Goal: Answer question/provide support

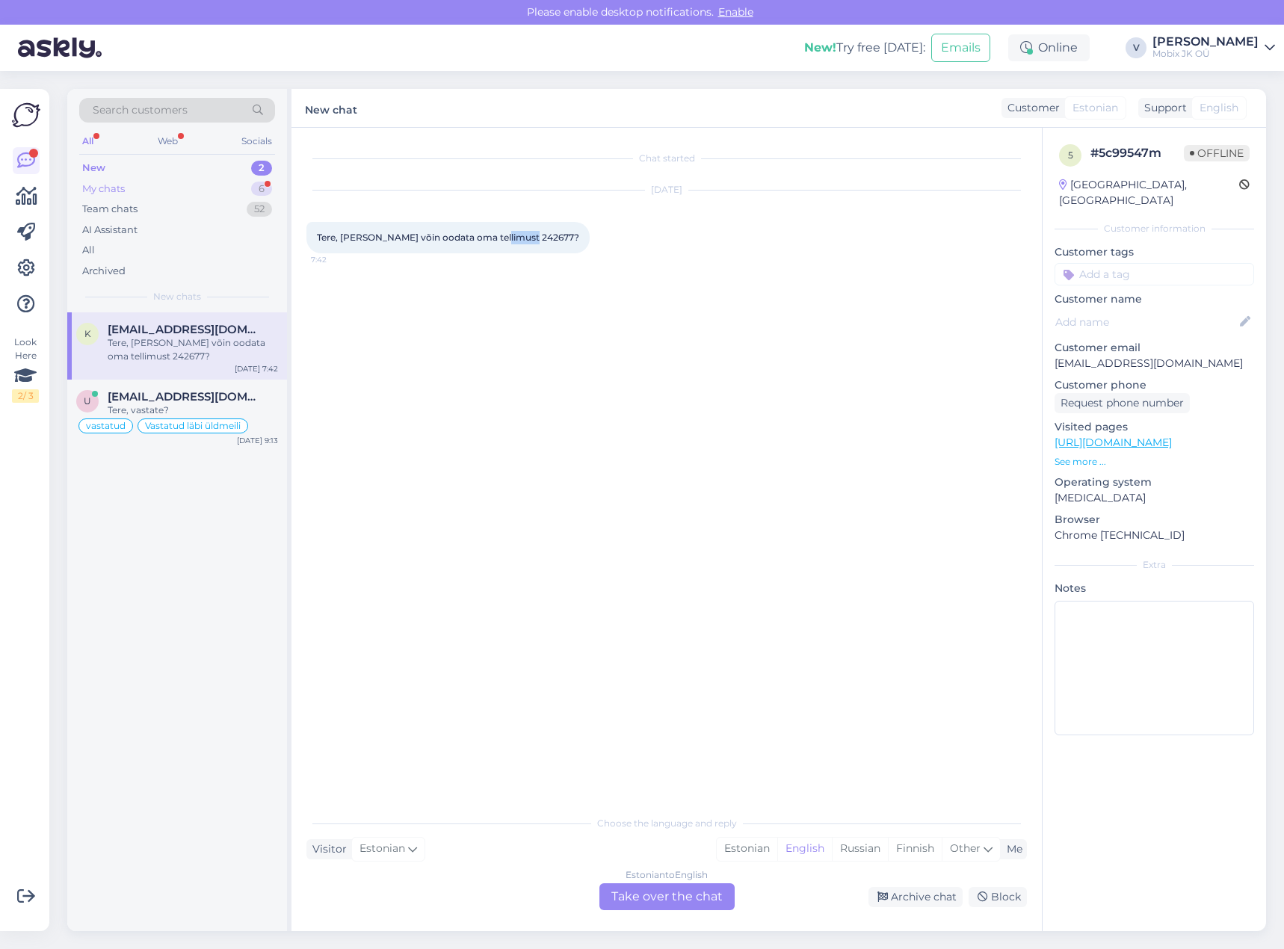
click at [256, 182] on div "6" at bounding box center [261, 189] width 21 height 15
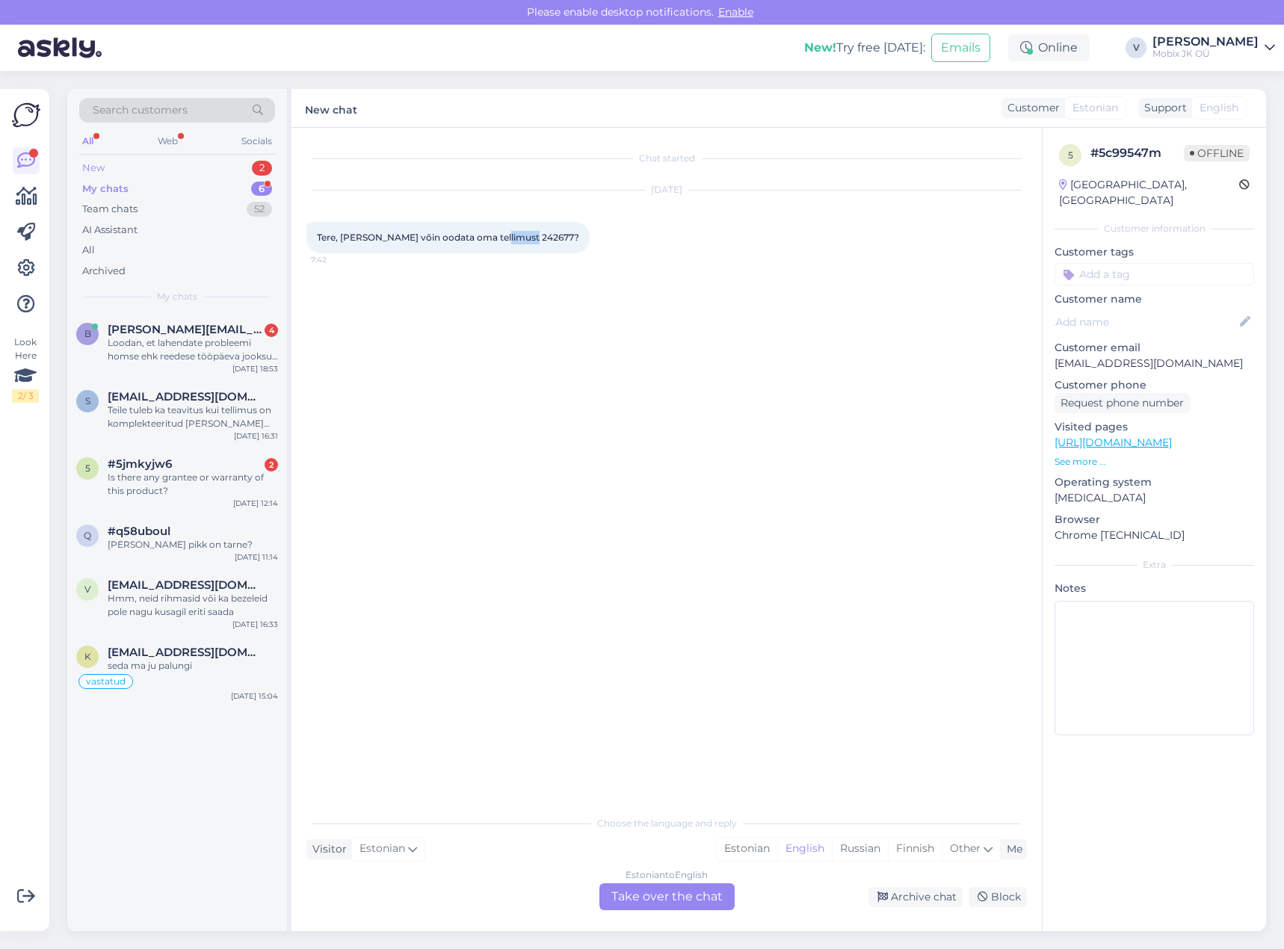
click at [259, 163] on div "2" at bounding box center [262, 168] width 20 height 15
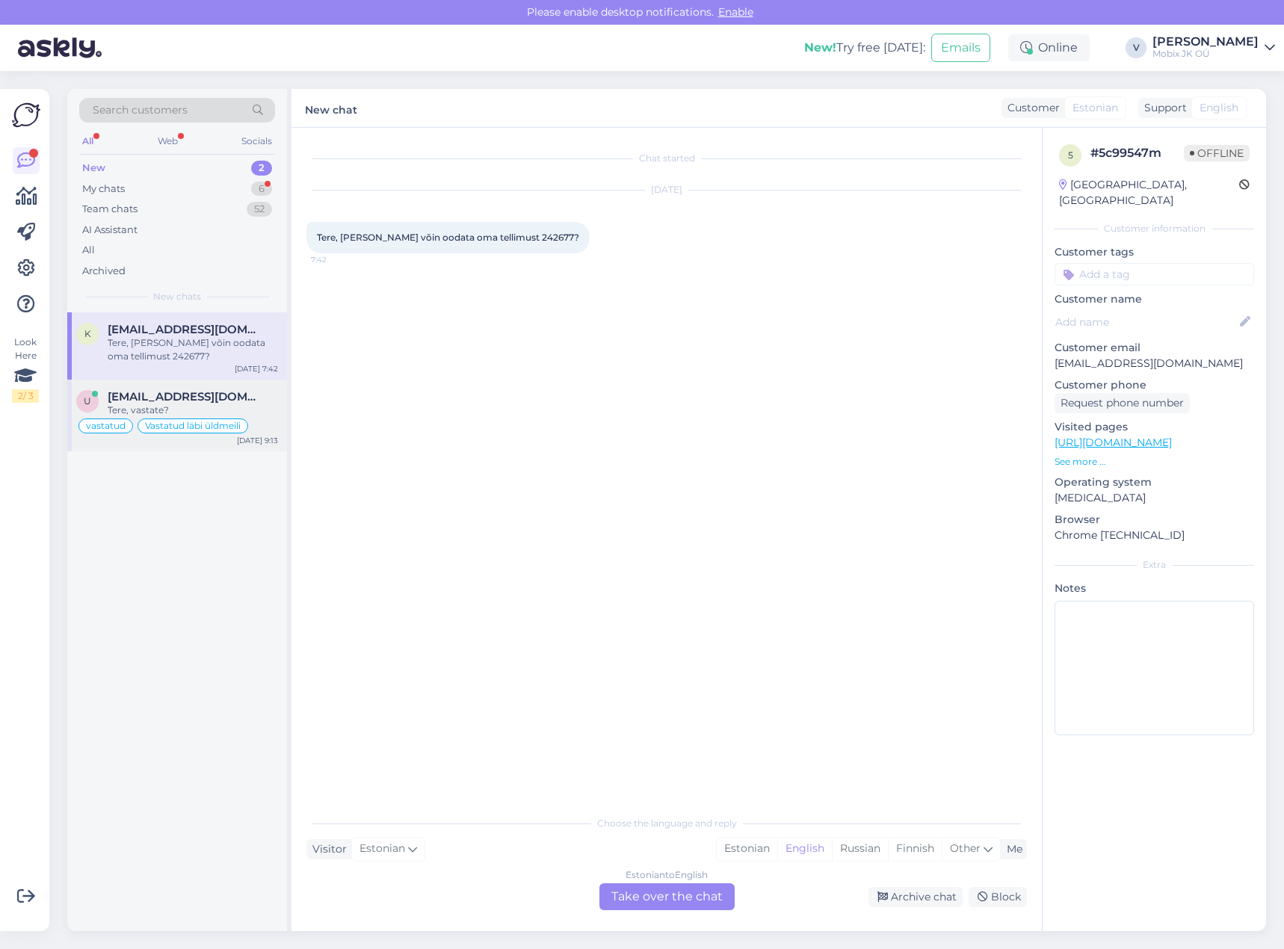
click at [218, 409] on div "Tere, vastate?" at bounding box center [193, 410] width 170 height 13
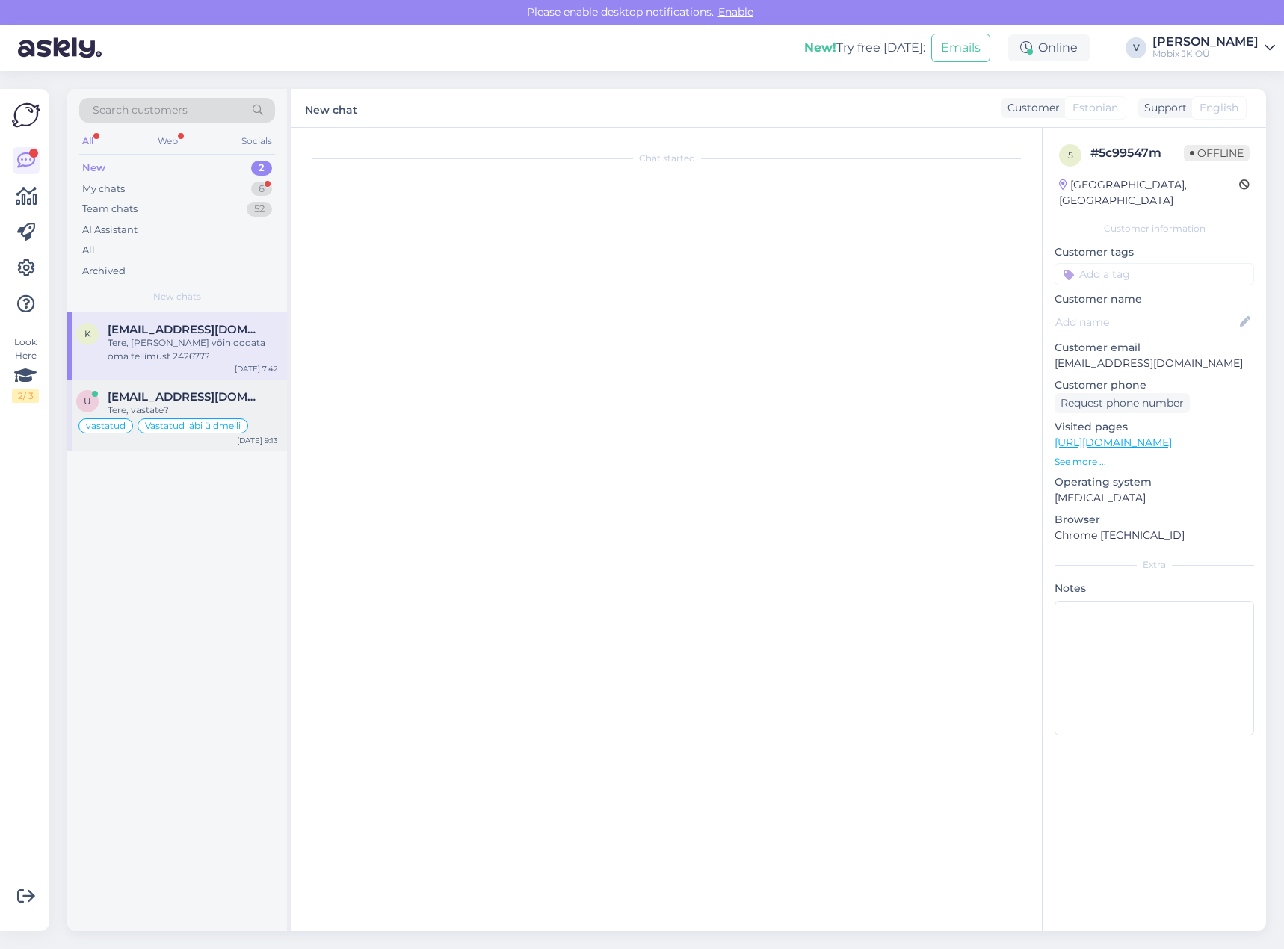
scroll to position [25, 0]
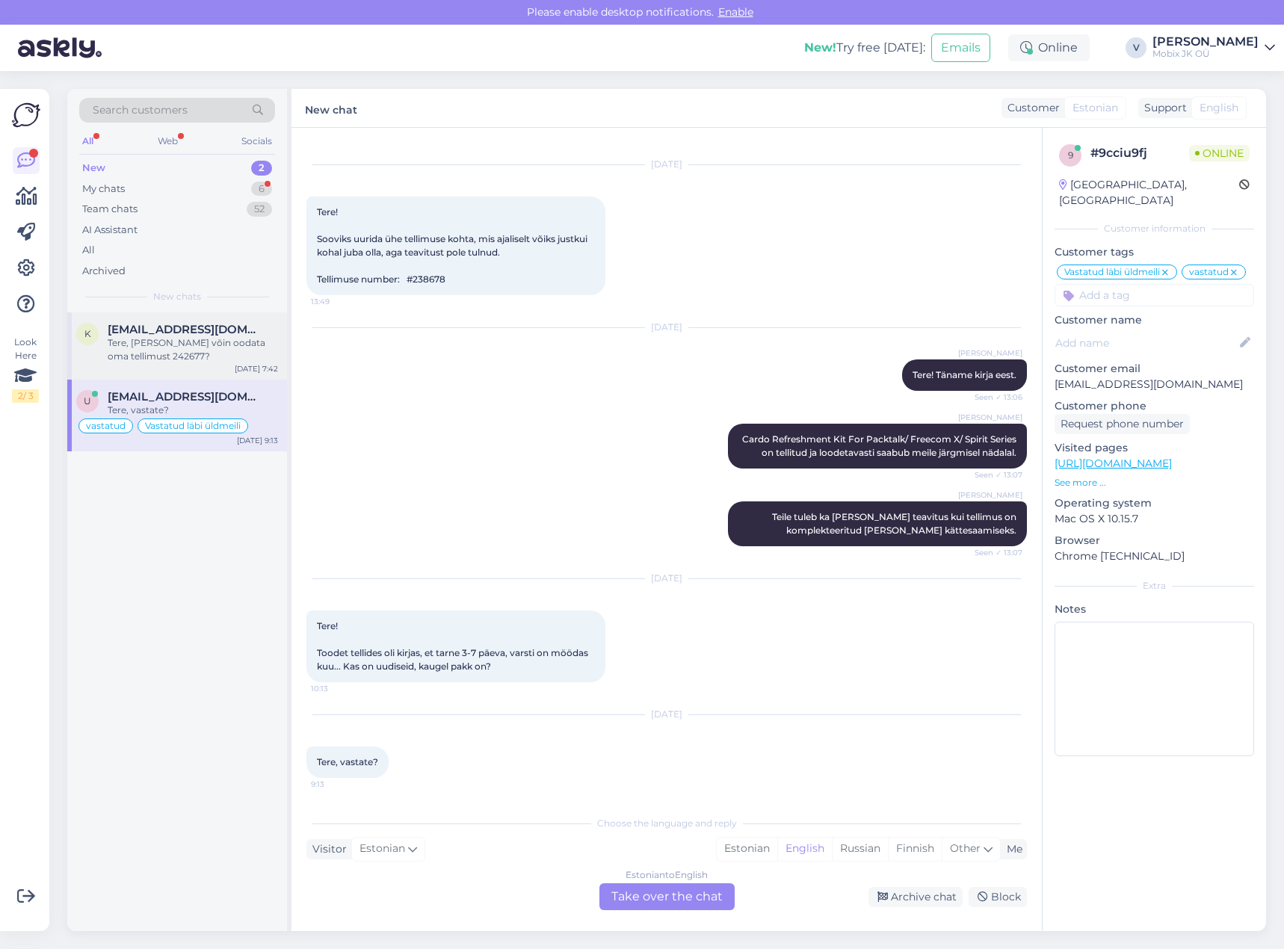
click at [200, 345] on div "Tere, [PERSON_NAME] võin oodata oma tellimust 242677?" at bounding box center [193, 349] width 170 height 27
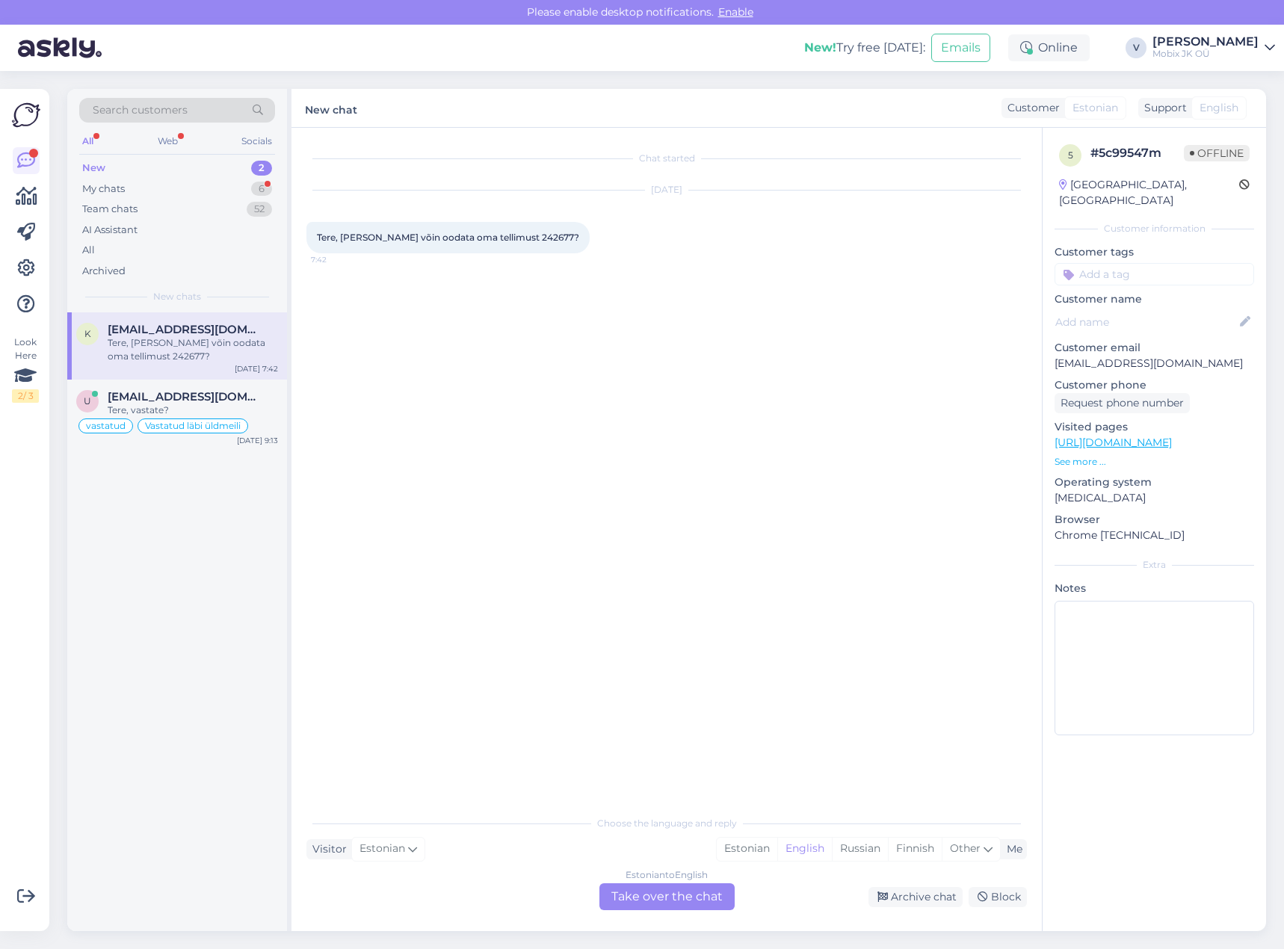
scroll to position [0, 0]
drag, startPoint x: 490, startPoint y: 234, endPoint x: 520, endPoint y: 236, distance: 30.0
click at [520, 236] on span "Tere, [PERSON_NAME] võin oodata oma tellimust 242677?" at bounding box center [448, 237] width 262 height 11
copy span "242677"
click at [233, 319] on div "k kairi.rebane1@gmail.com Tere, millal võin oodata oma tellimust 242677? Aug 15…" at bounding box center [177, 345] width 220 height 67
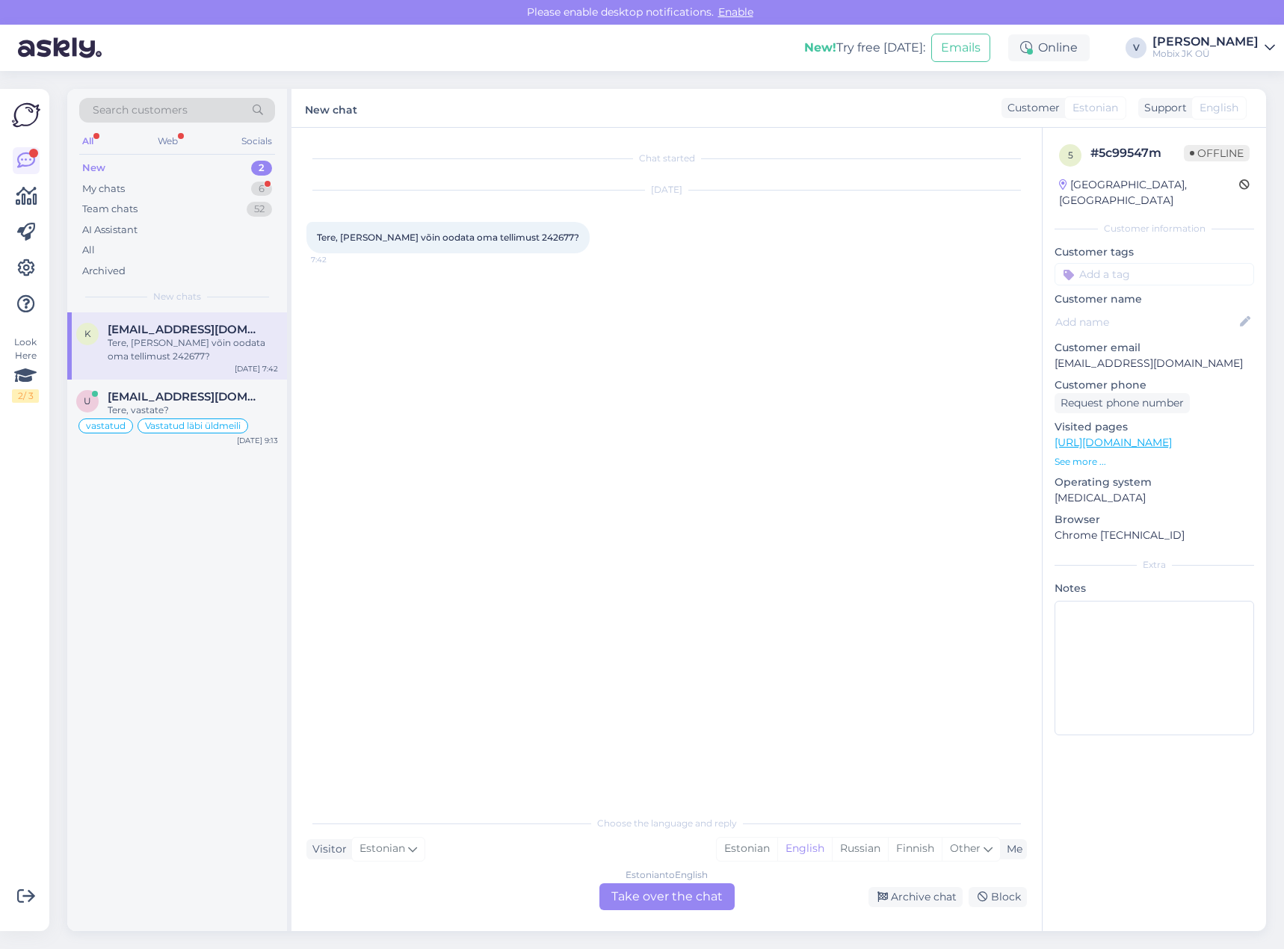
click at [229, 169] on div "New 2" at bounding box center [177, 168] width 196 height 21
click at [229, 191] on div "My chats 6" at bounding box center [177, 189] width 196 height 21
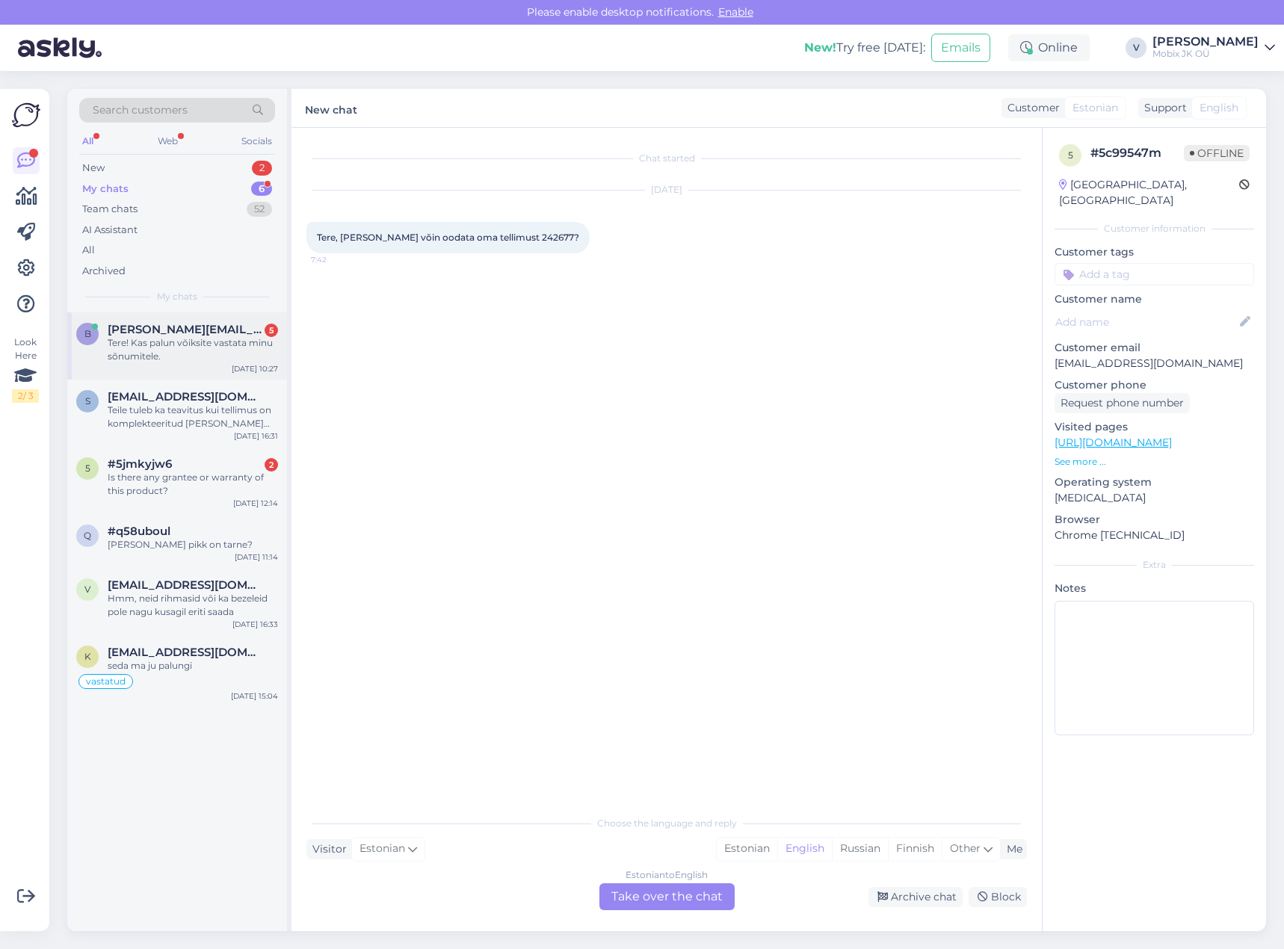
click at [220, 321] on div "b bert.privoi@gmail.com 5 Tere! Kas palun võiksite vastata minu sõnumitele. Aug…" at bounding box center [177, 345] width 220 height 67
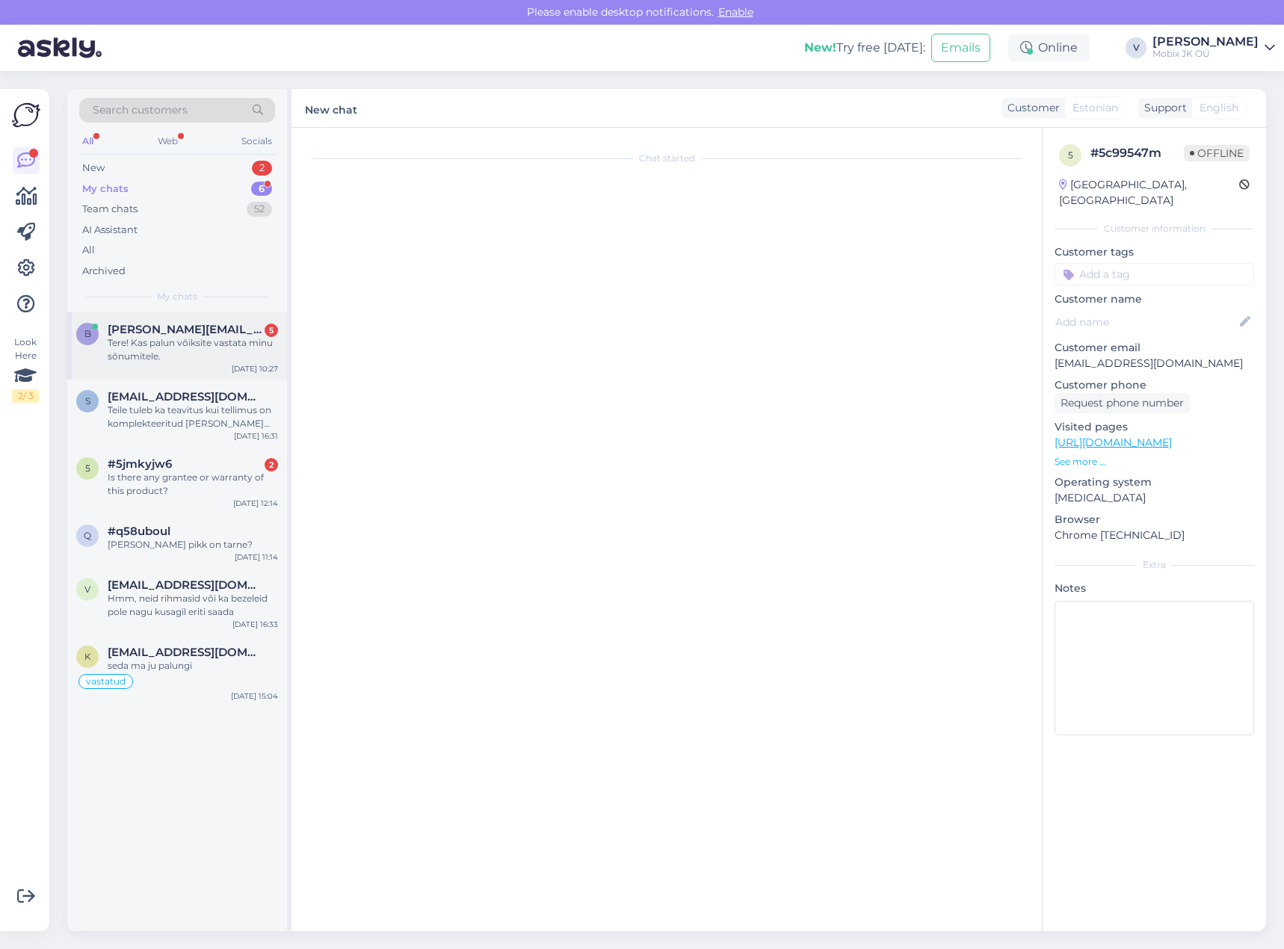
scroll to position [575, 0]
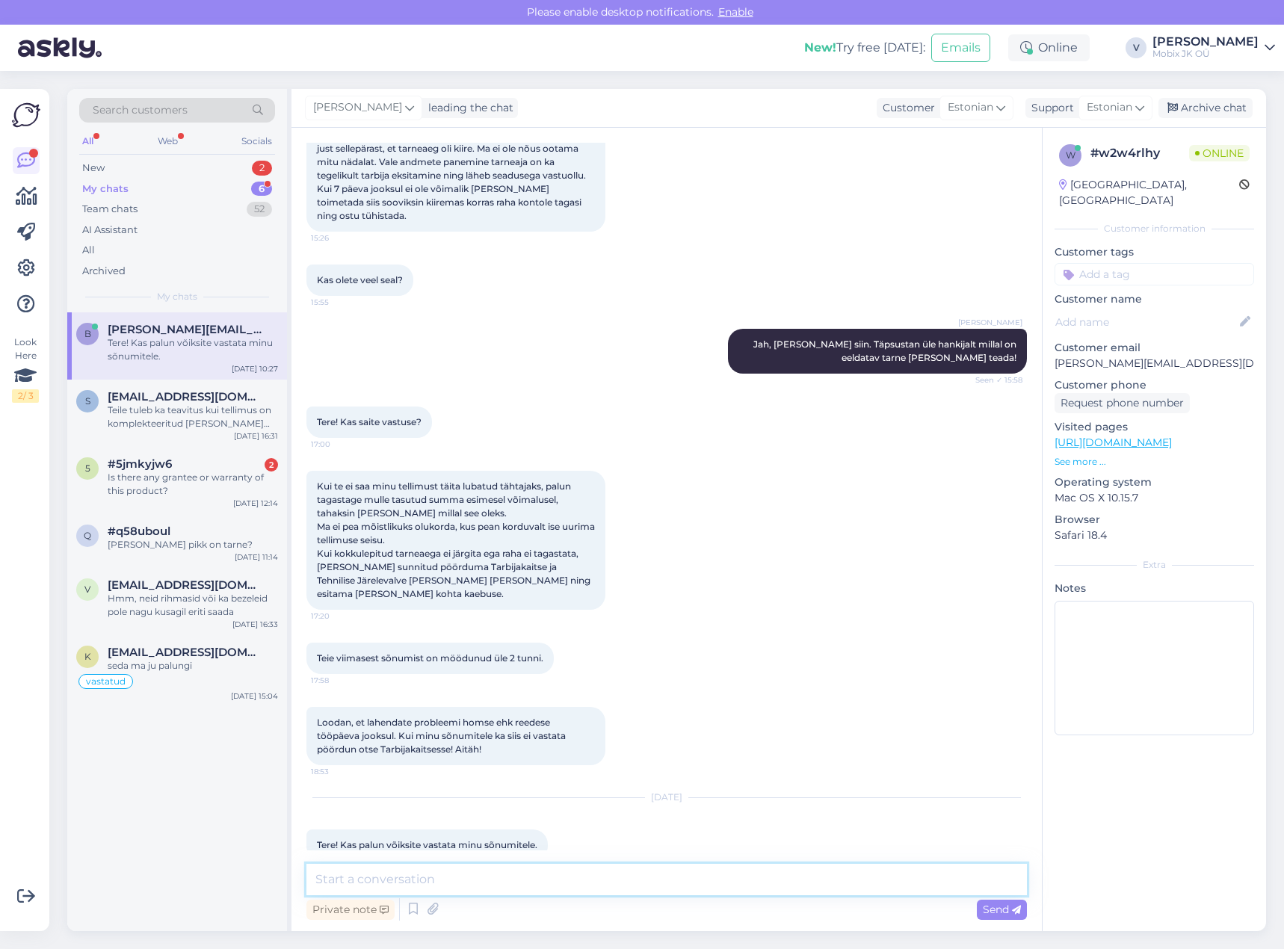
click at [558, 876] on textarea at bounding box center [666, 879] width 720 height 31
type textarea "Tere!"
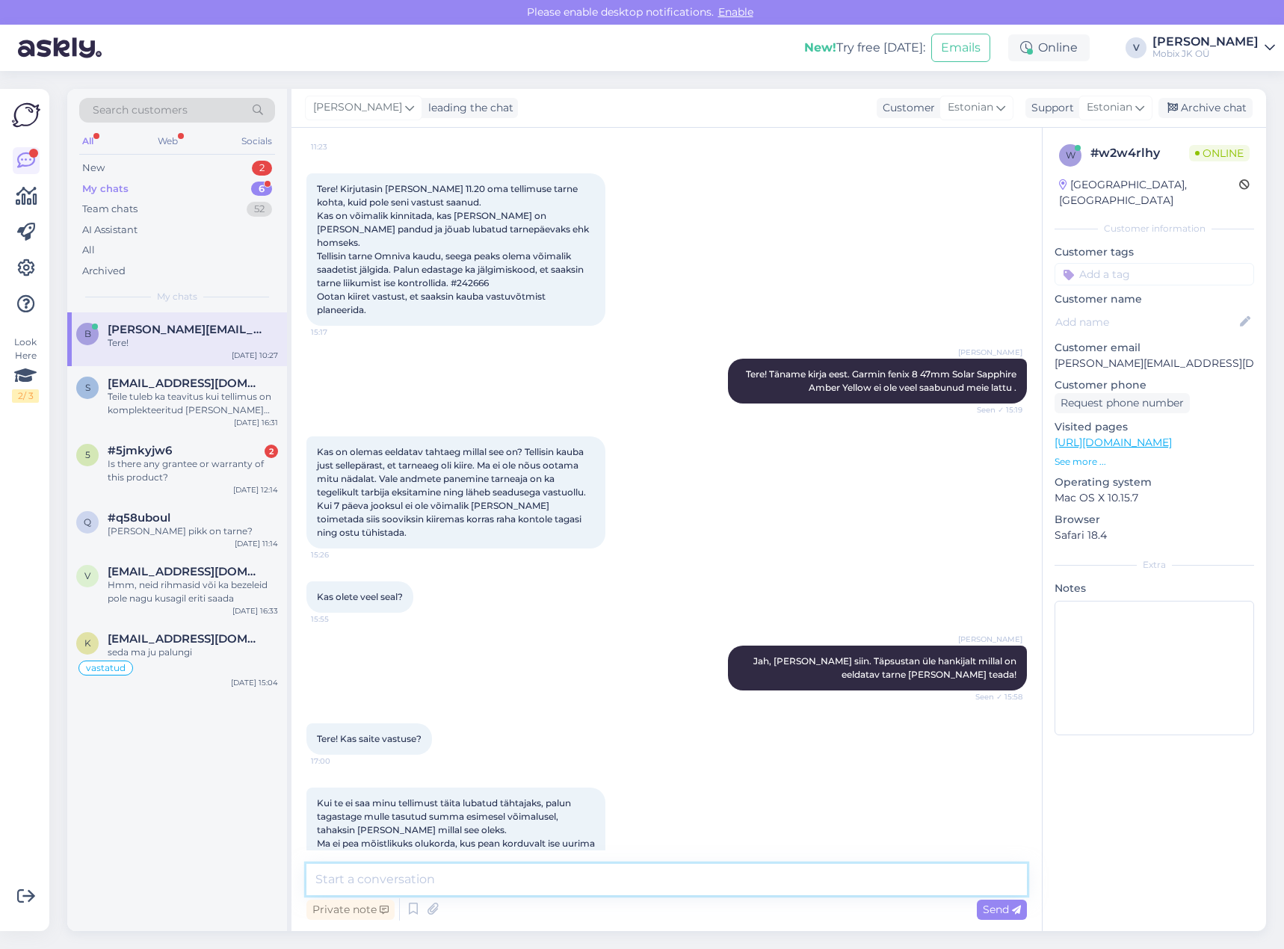
scroll to position [41, 0]
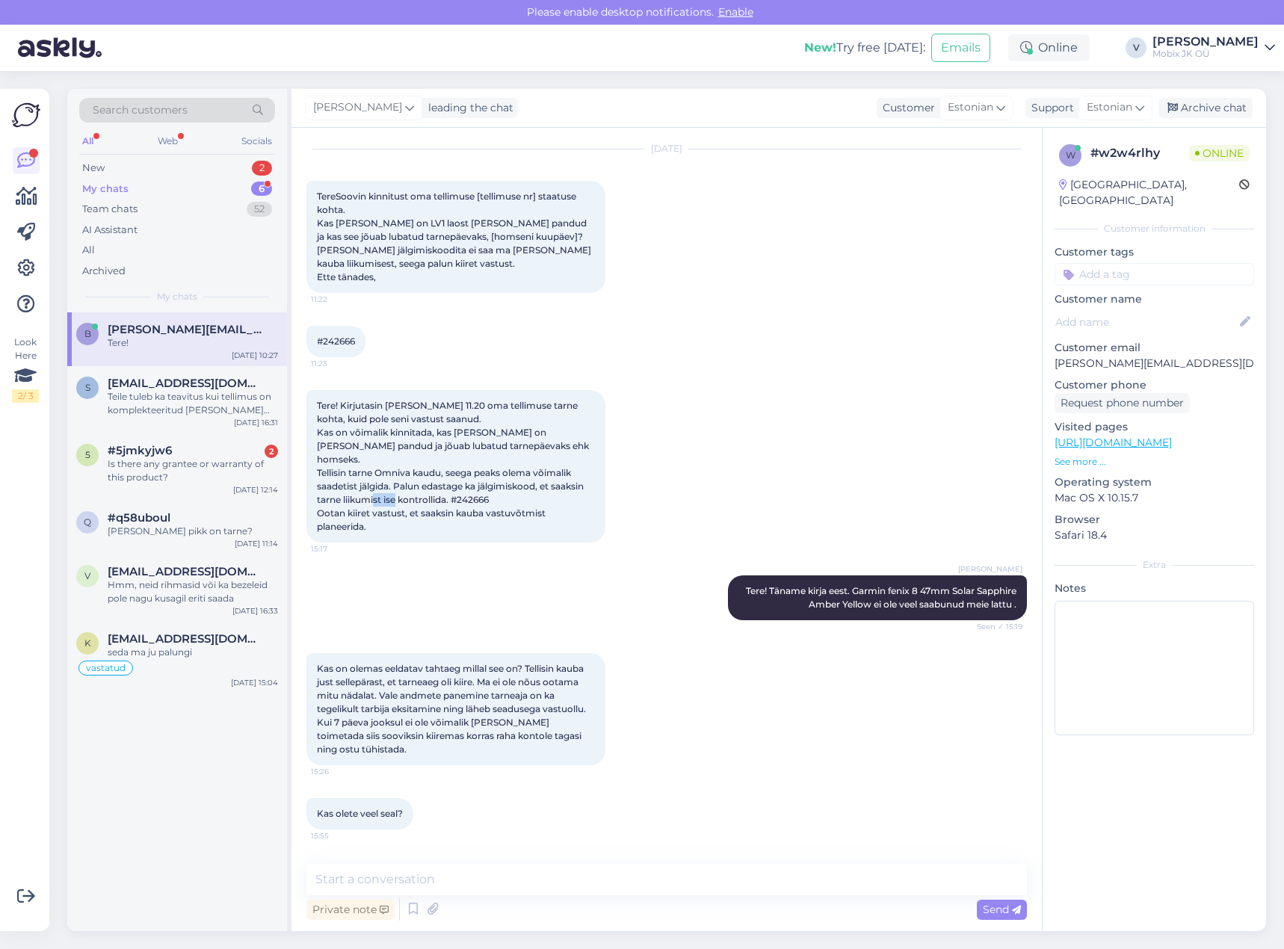
drag, startPoint x: 461, startPoint y: 485, endPoint x: 555, endPoint y: 494, distance: 94.6
click at [506, 489] on div "Tere! Kirjutasin täna kell 11.20 oma tellimuse tarne kohta, kuid pole seni vast…" at bounding box center [455, 466] width 299 height 152
copy span "242666"
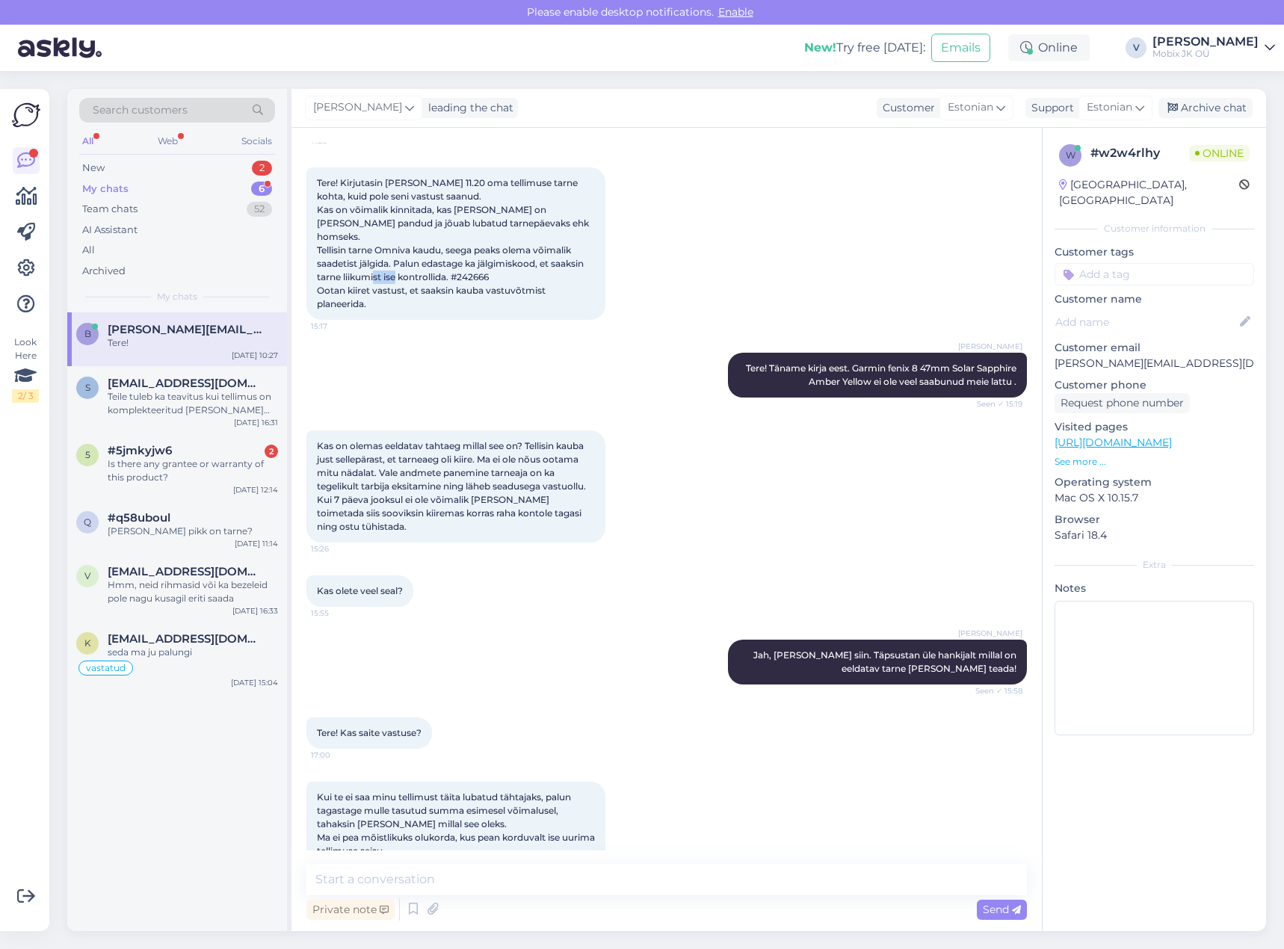
scroll to position [639, 0]
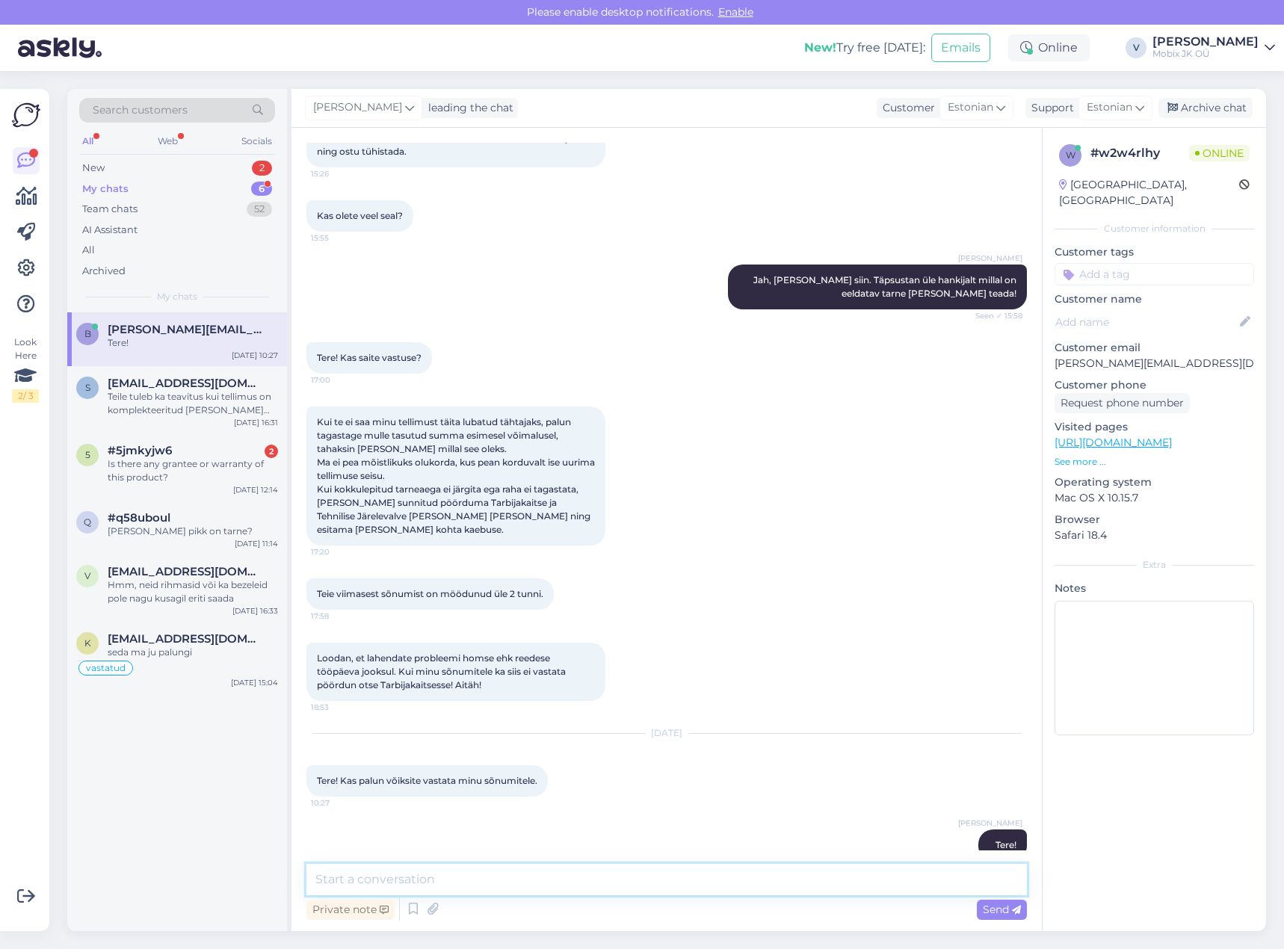
click at [707, 876] on textarea at bounding box center [666, 879] width 720 height 31
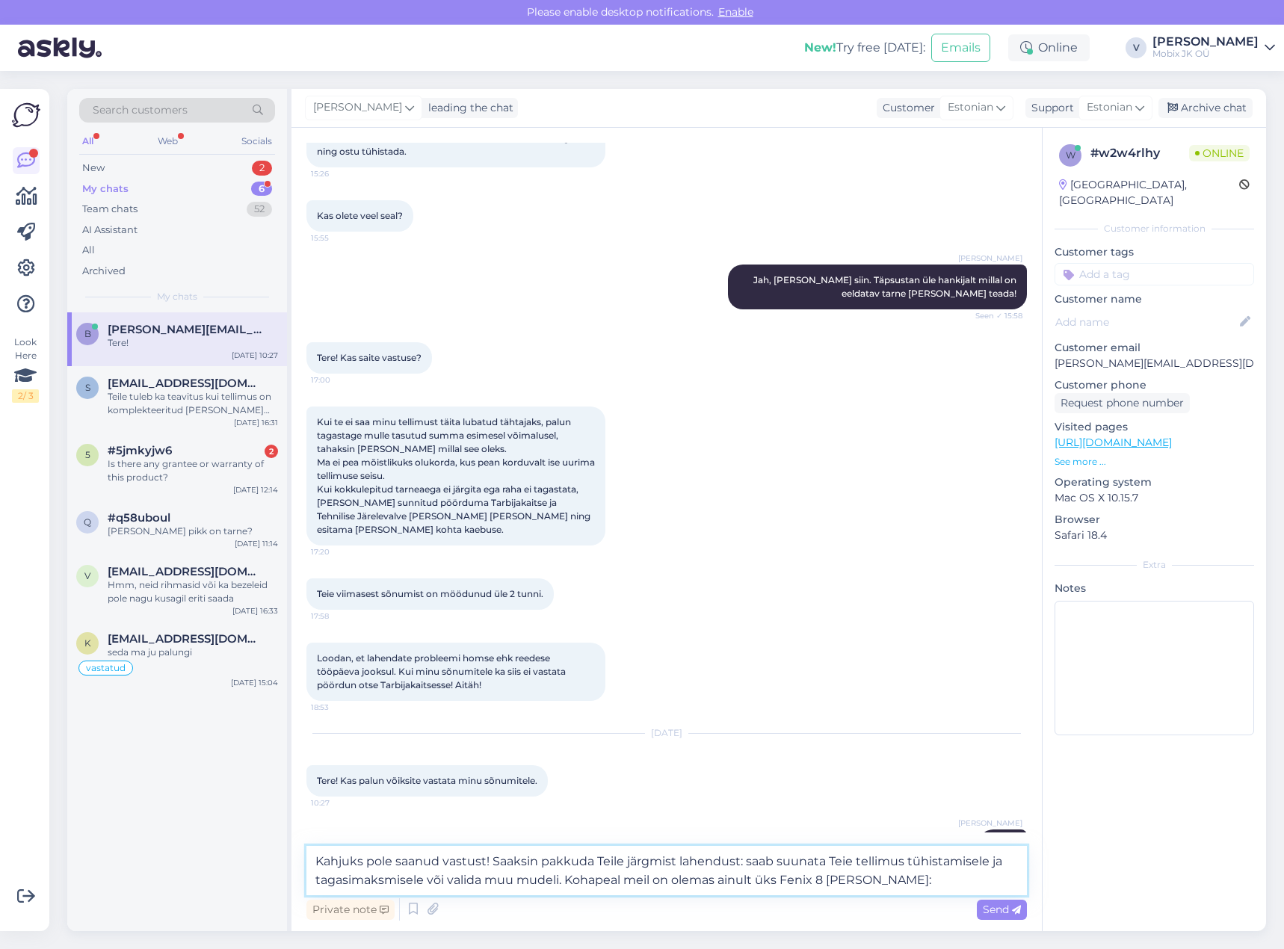
paste textarea "https://mobix.ee/toode/garmin-fenix-8-43mm-sapphire-carbon-gray/"
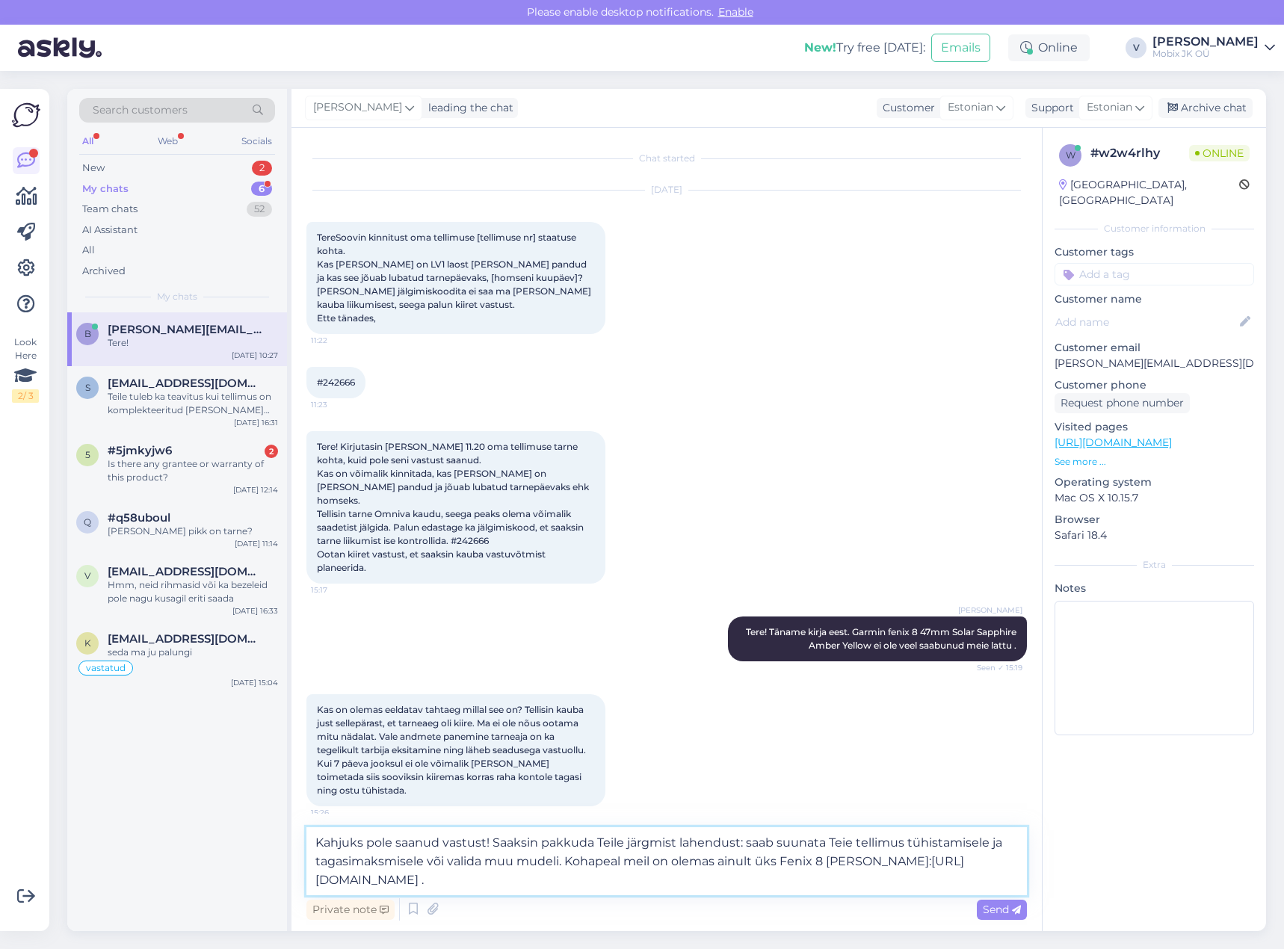
scroll to position [675, 0]
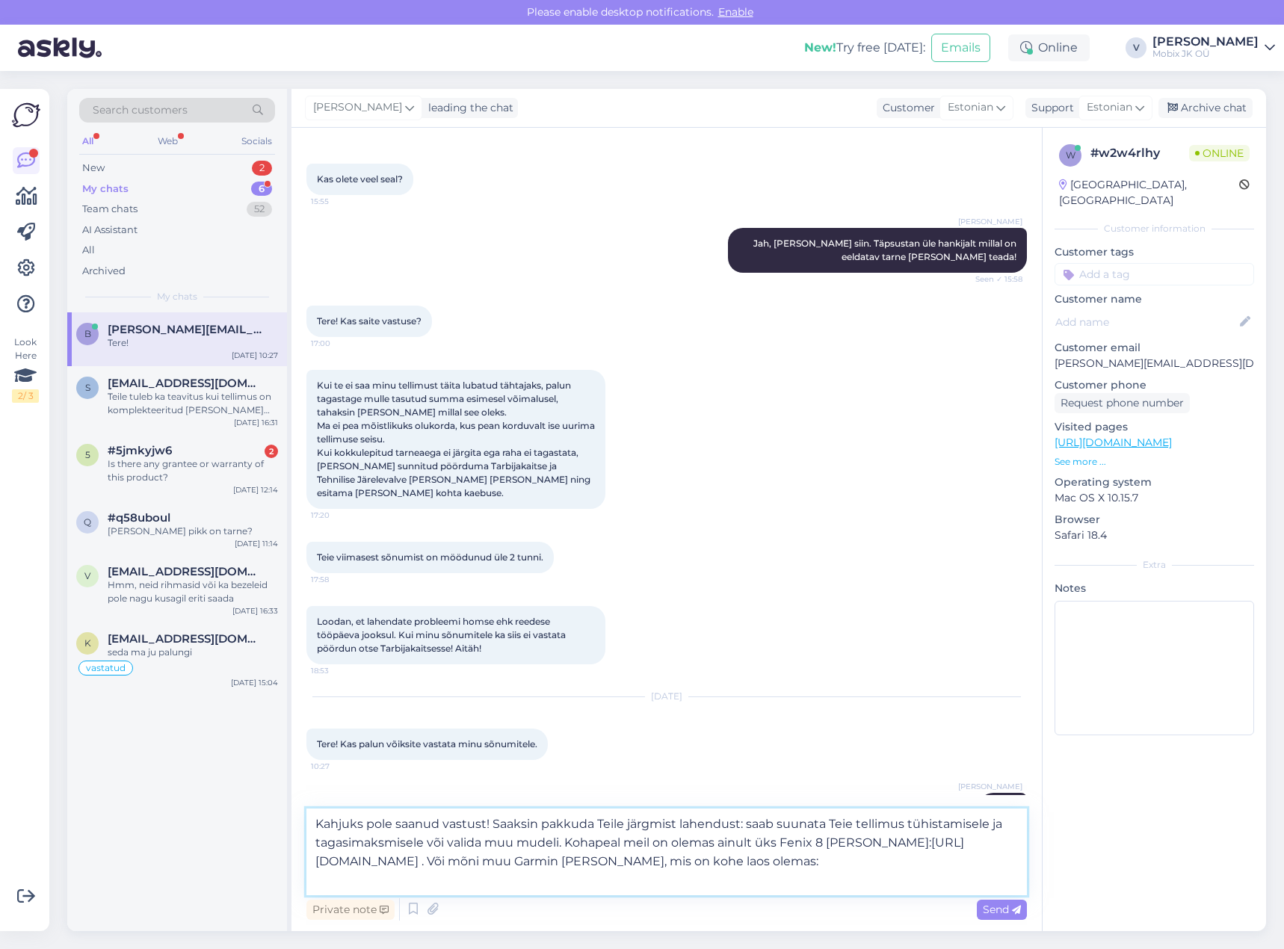
paste textarea "https://mobix.ee/tootekategooria/seadmed/nutikell/?filter_brand=garmin&filter_l…"
type textarea "Kahjuks pole saanud vastust! Saaksin pakkuda Teile järgmist lahendust: saab suu…"
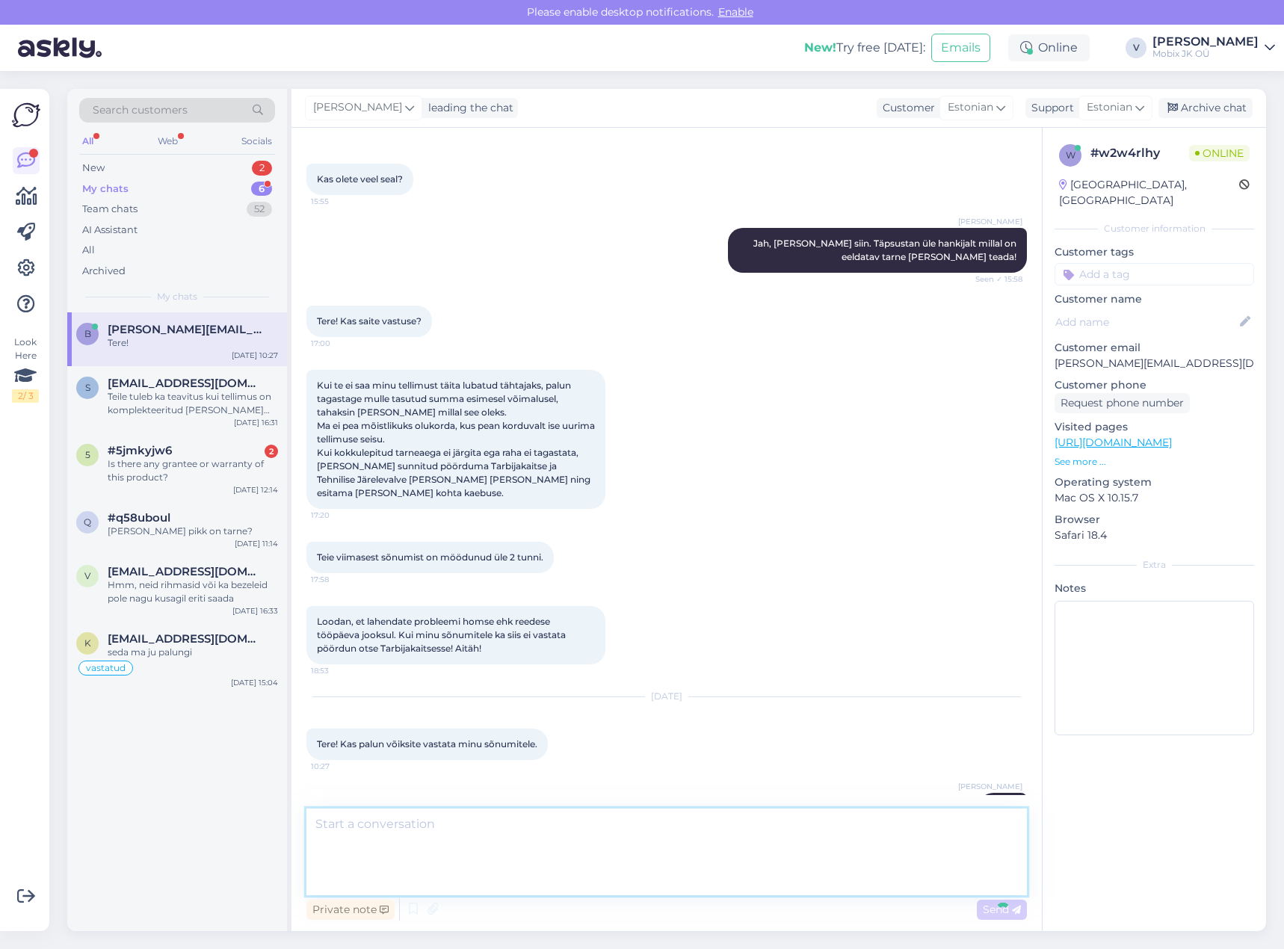
scroll to position [797, 0]
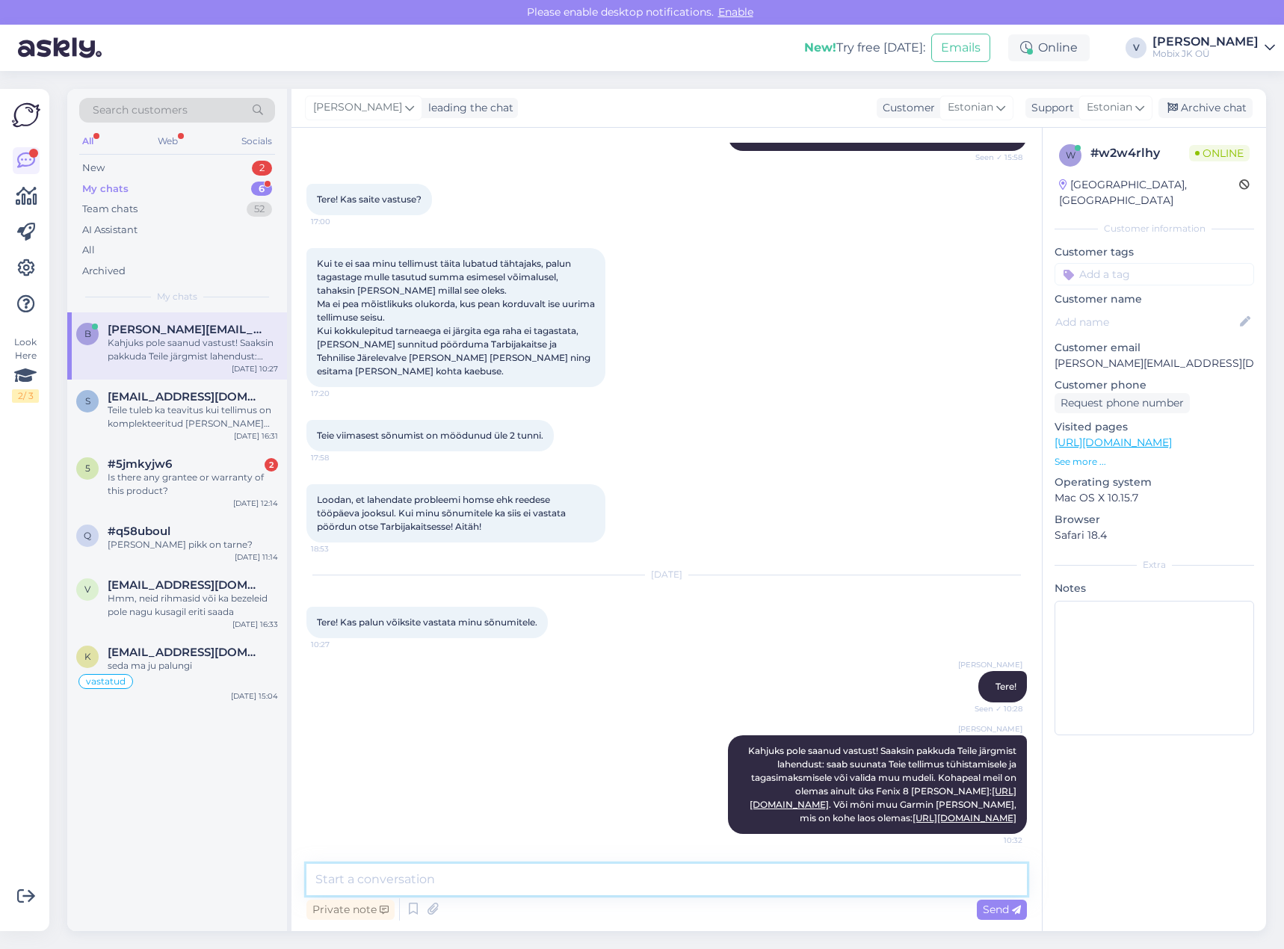
click at [687, 869] on textarea at bounding box center [666, 879] width 720 height 31
type textarea "Palun andke teada kuidas käitume edasi!"
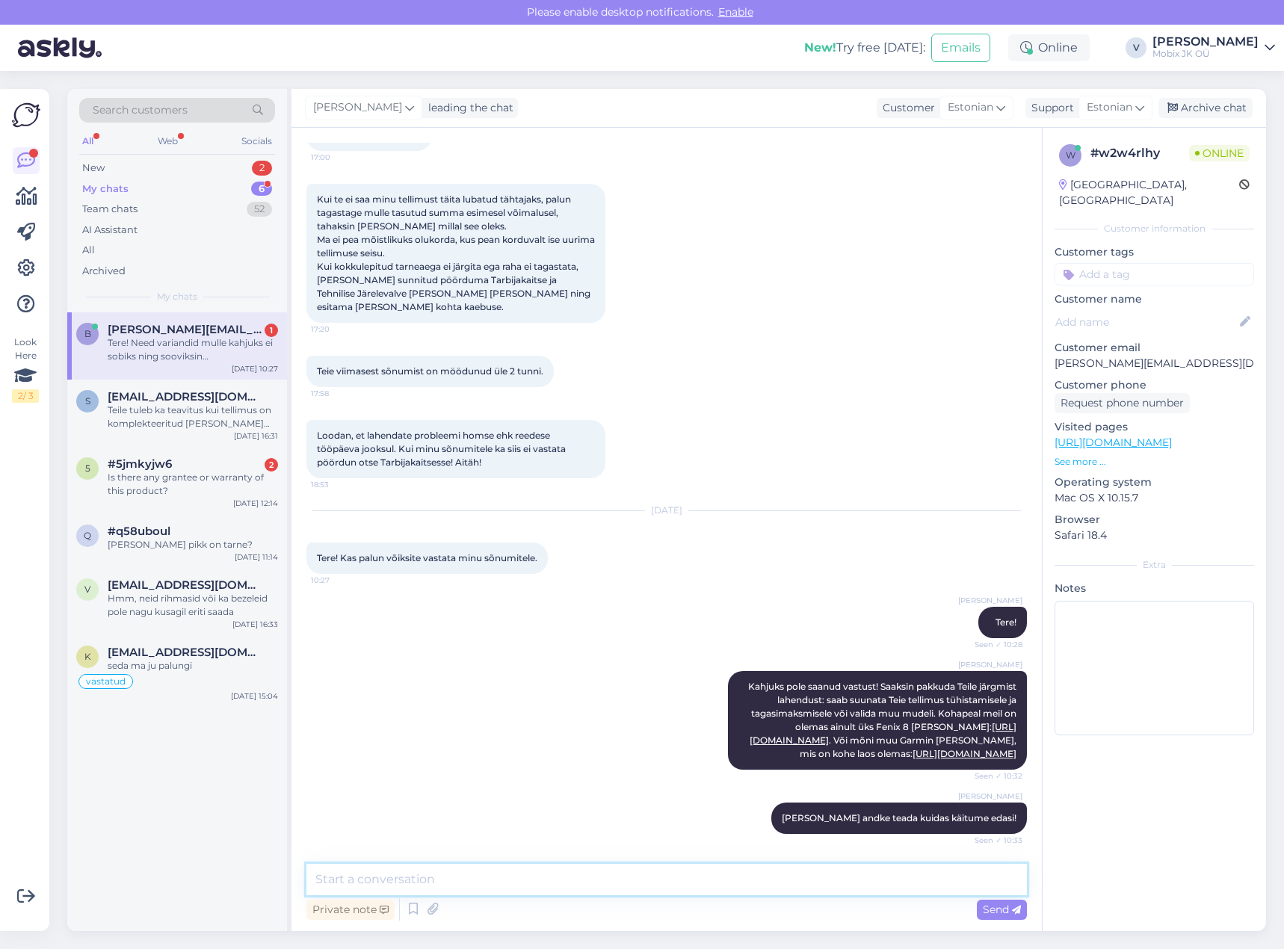
scroll to position [939, 0]
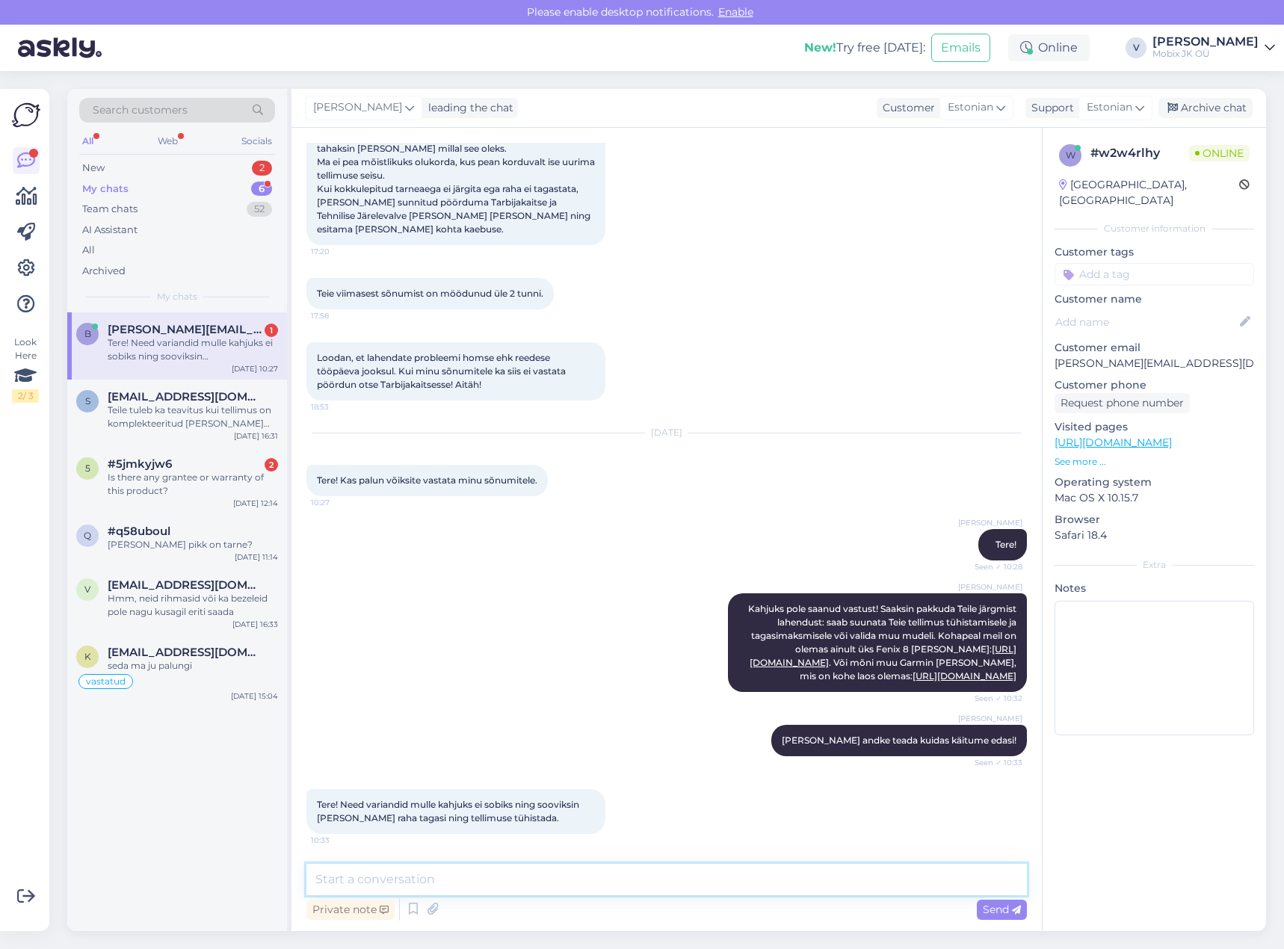
click at [590, 872] on textarea at bounding box center [666, 879] width 720 height 31
click at [584, 881] on textarea at bounding box center [666, 879] width 720 height 31
type textarea "Hästi, teeme nii!"
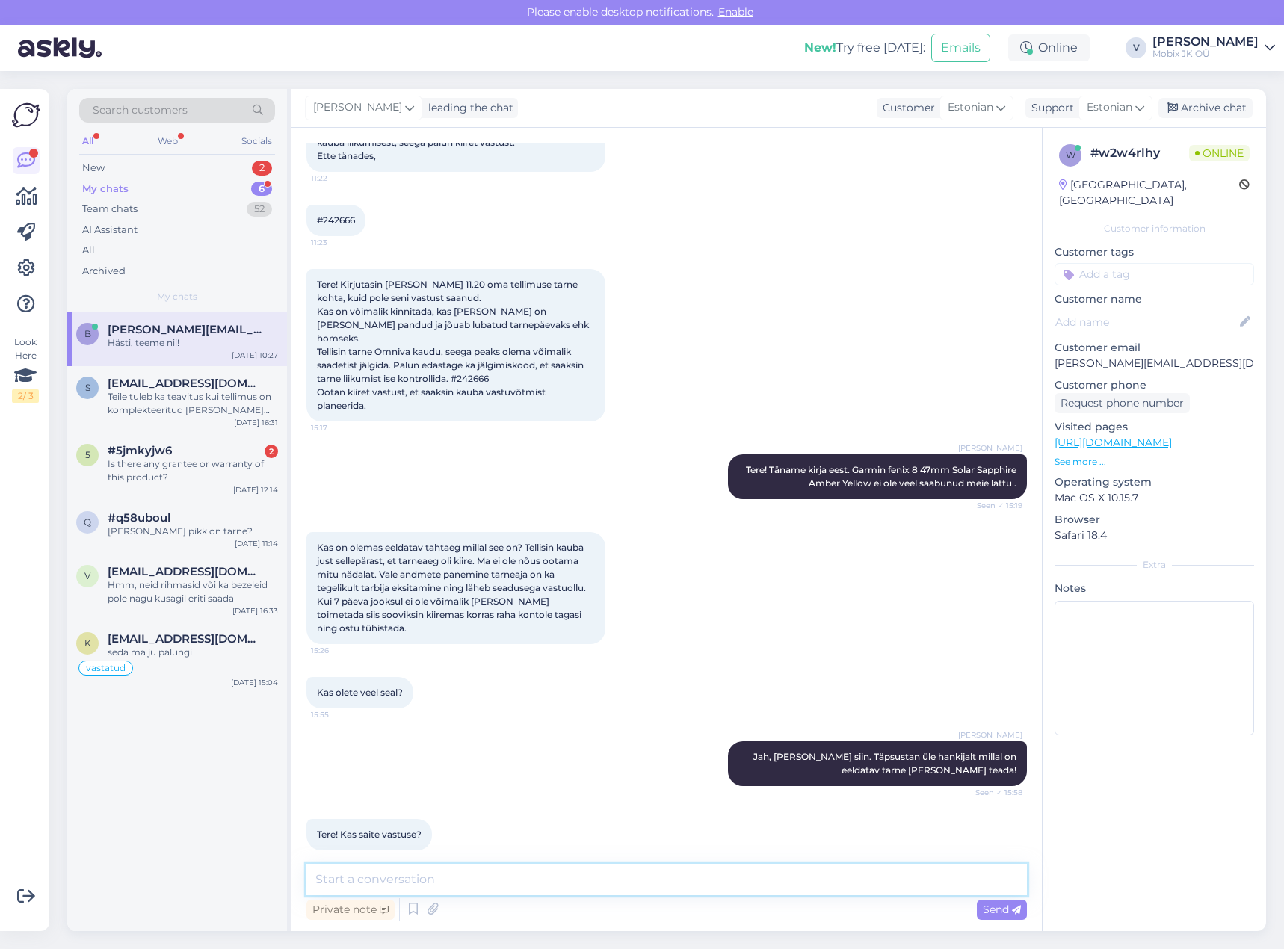
scroll to position [107, 0]
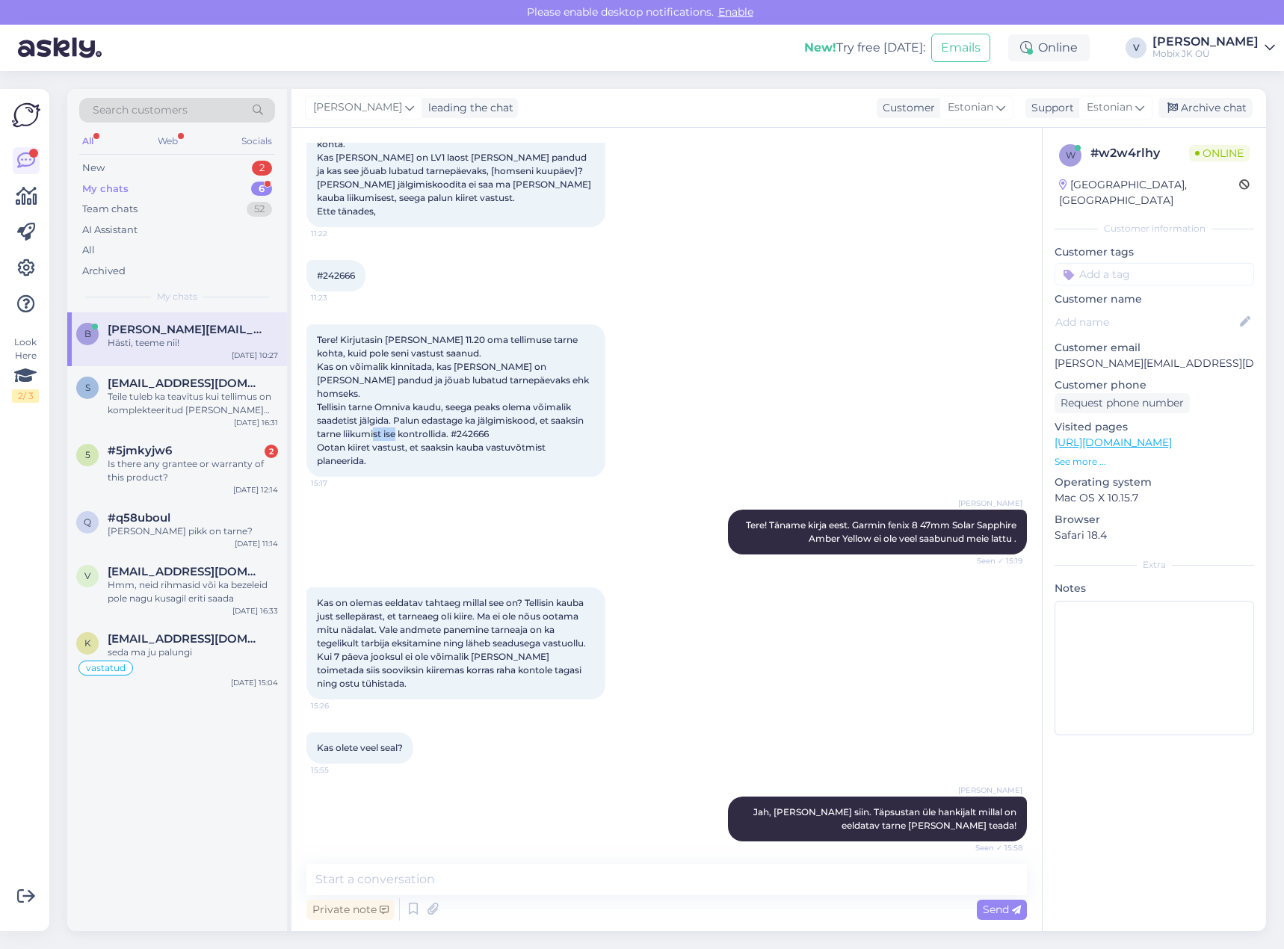
drag, startPoint x: 459, startPoint y: 418, endPoint x: 506, endPoint y: 406, distance: 48.6
click at [497, 418] on div "Tere! Kirjutasin täna kell 11.20 oma tellimuse tarne kohta, kuid pole seni vast…" at bounding box center [455, 400] width 299 height 152
copy span "242666"
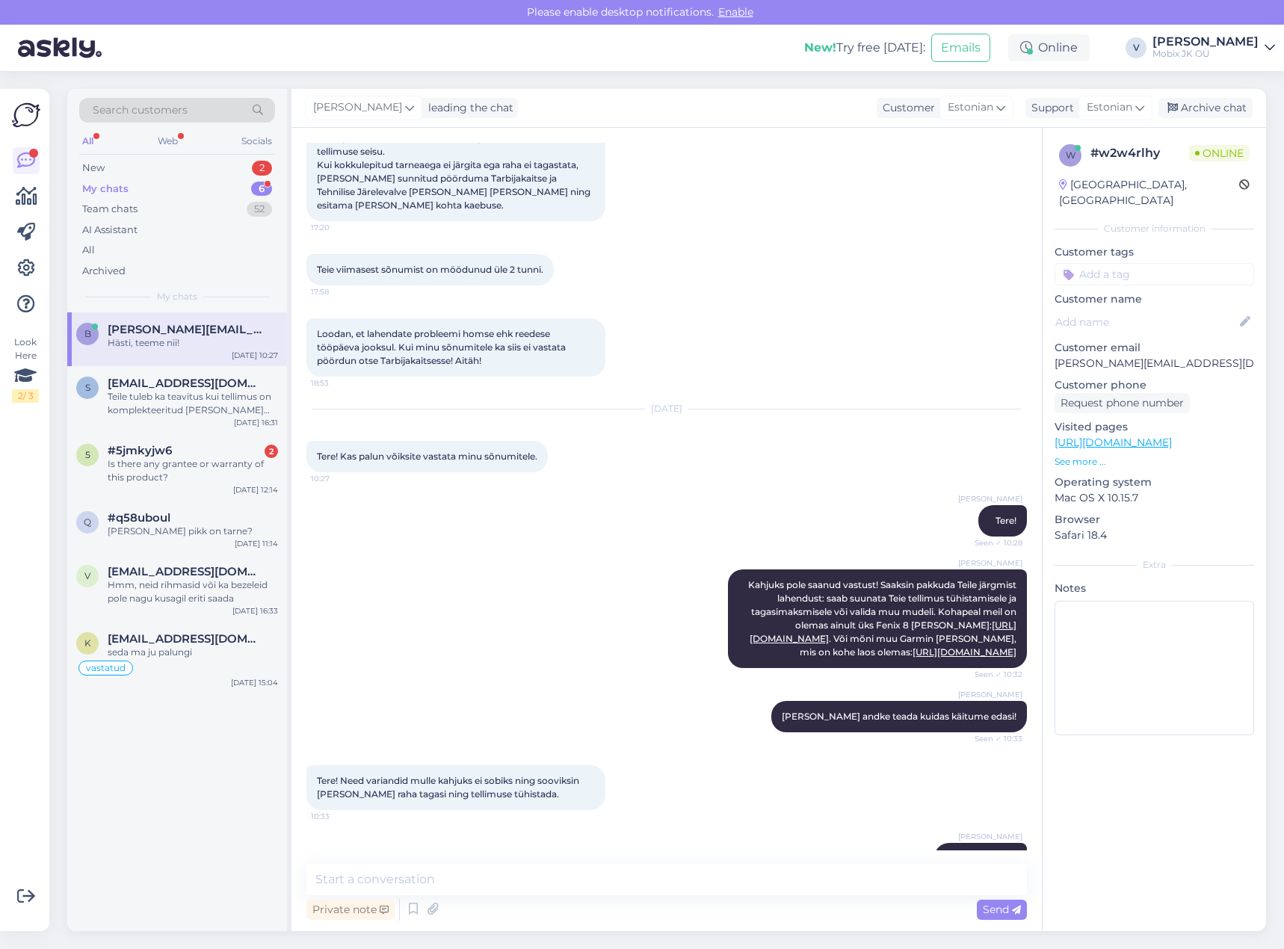
scroll to position [1004, 0]
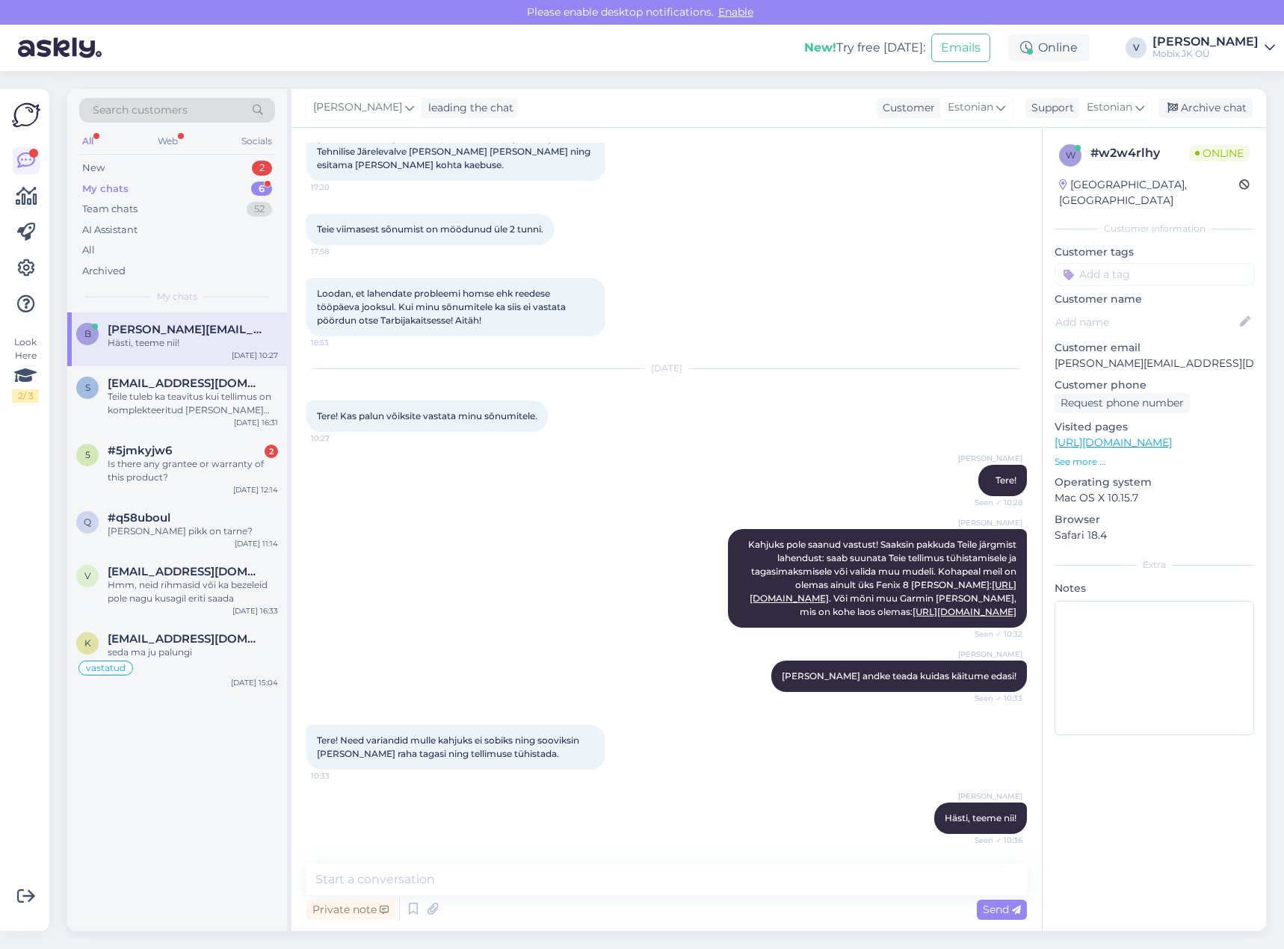
click at [1122, 263] on input at bounding box center [1154, 274] width 200 height 22
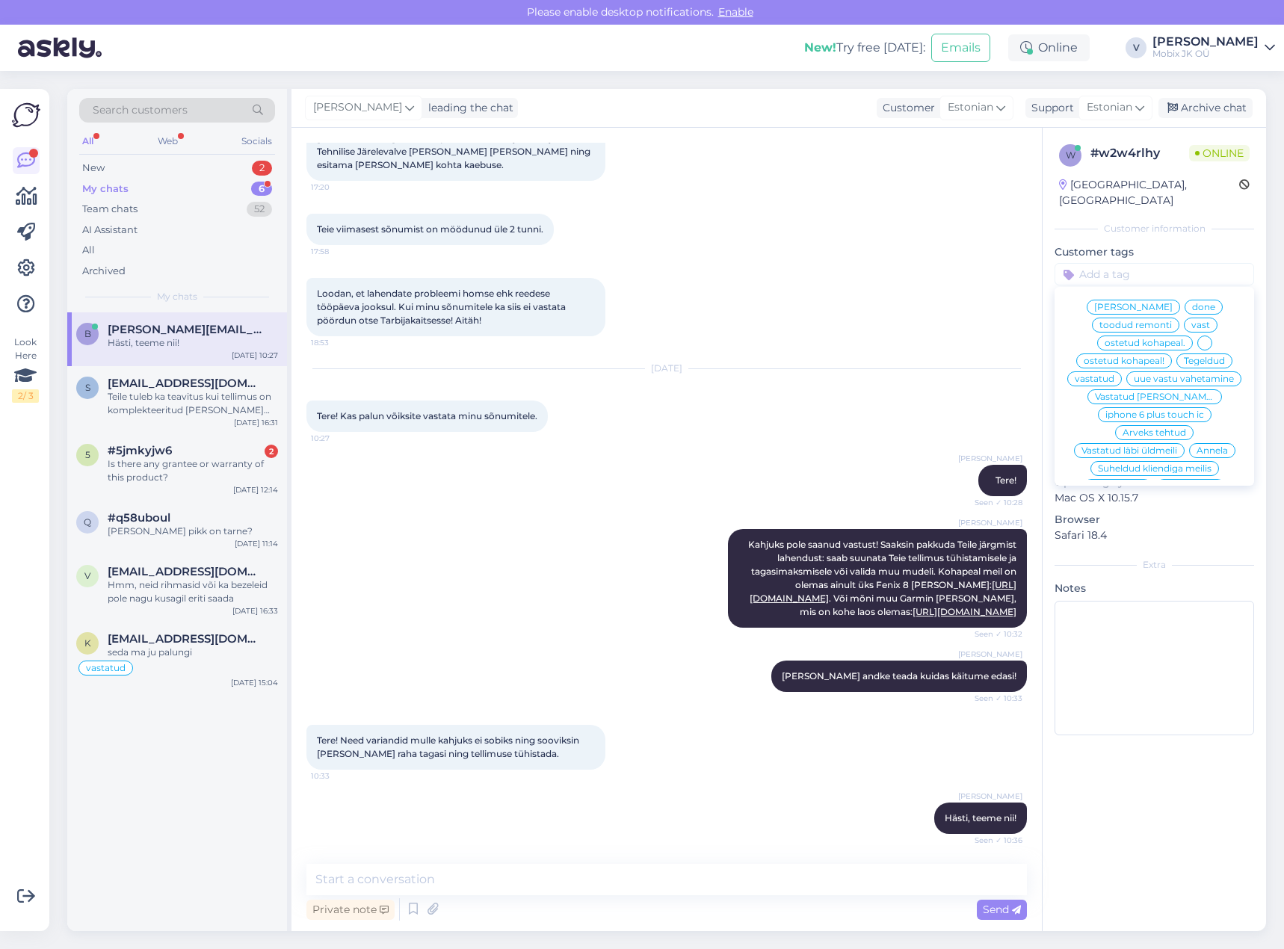
scroll to position [0, 0]
click at [1114, 381] on span "vastatud" at bounding box center [1095, 385] width 40 height 9
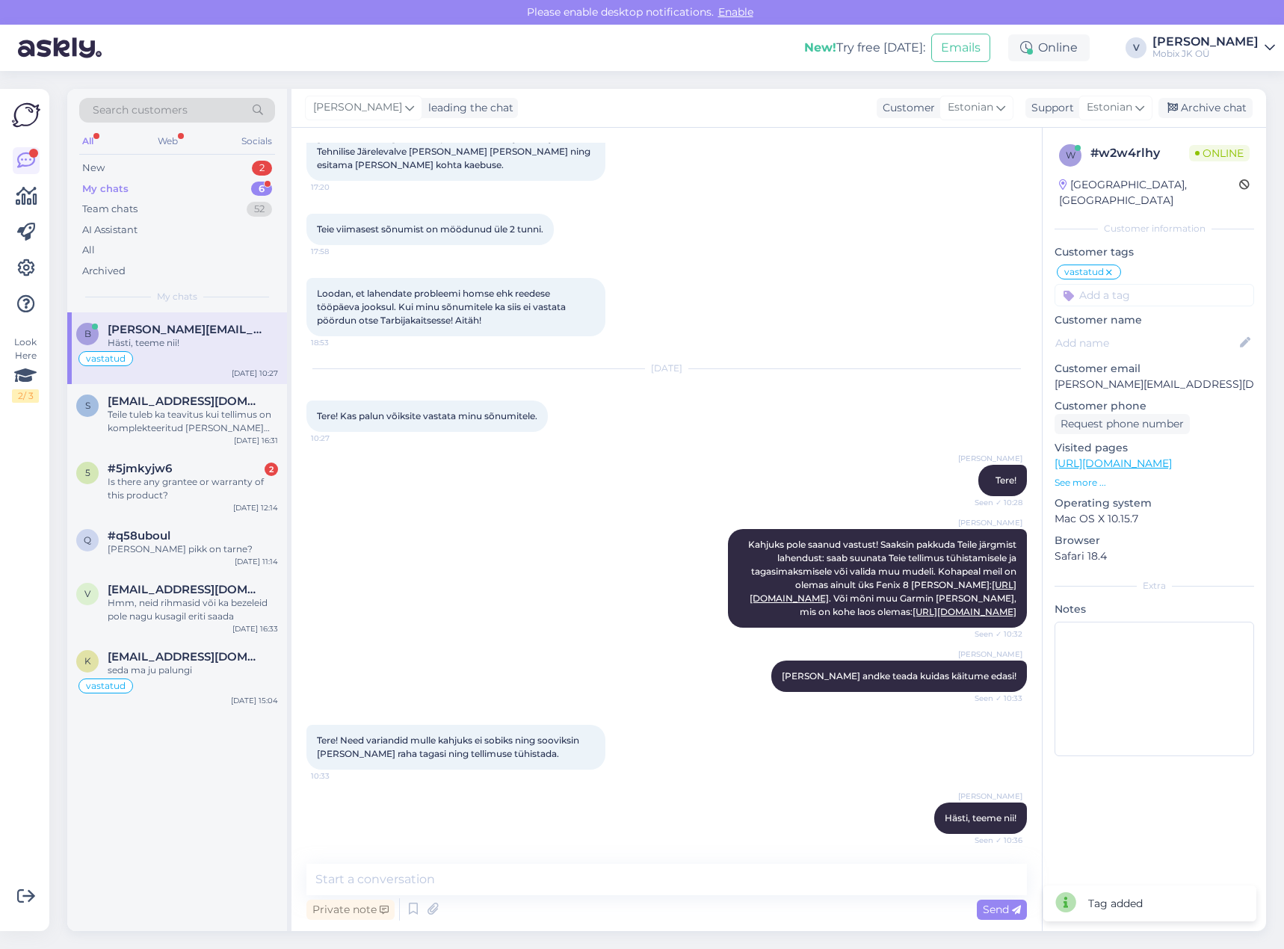
click at [1142, 284] on input at bounding box center [1154, 295] width 200 height 22
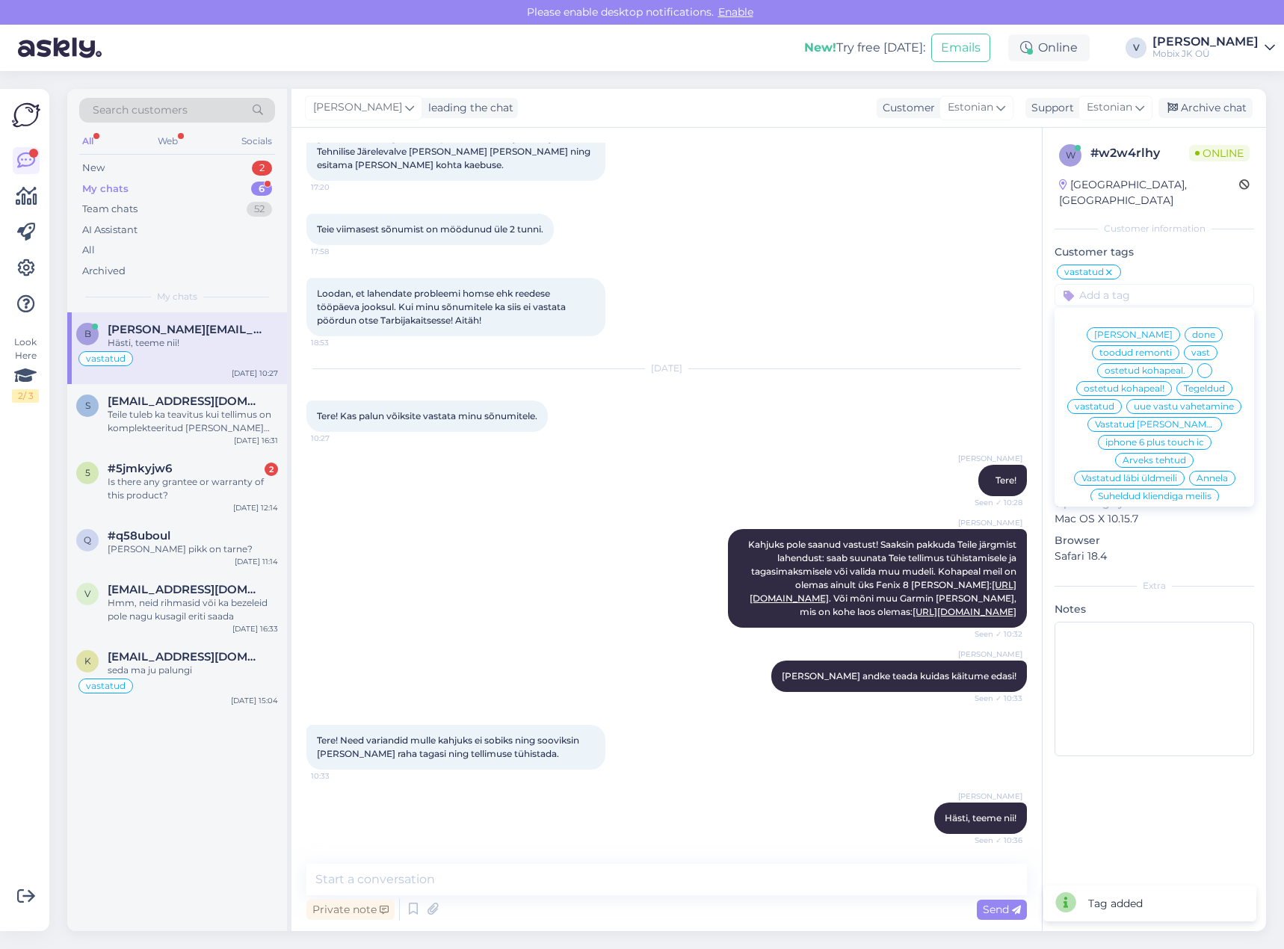
click at [1157, 330] on span "[PERSON_NAME]" at bounding box center [1133, 334] width 78 height 9
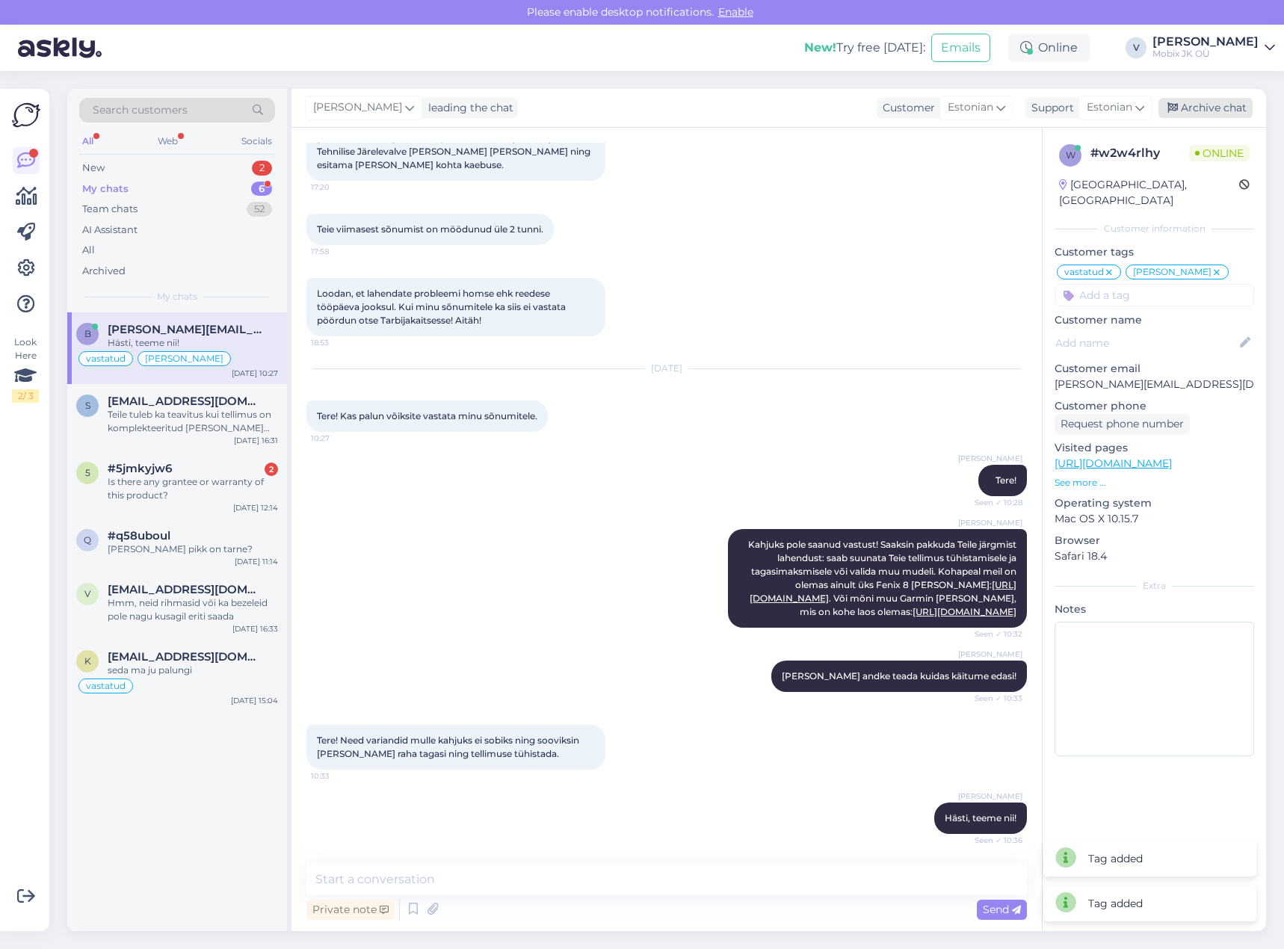
click at [1195, 108] on div "Archive chat" at bounding box center [1205, 108] width 94 height 20
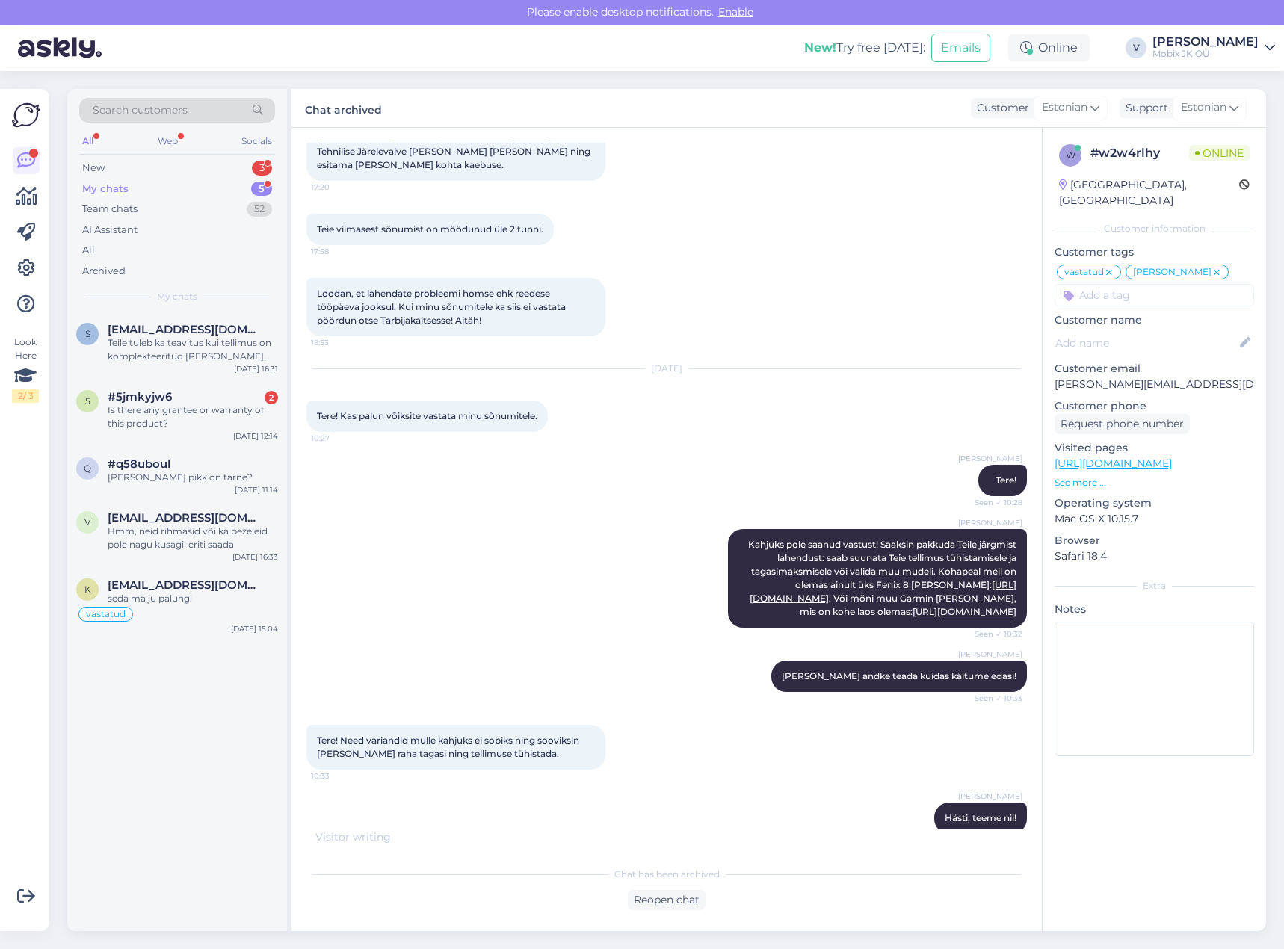
scroll to position [1073, 0]
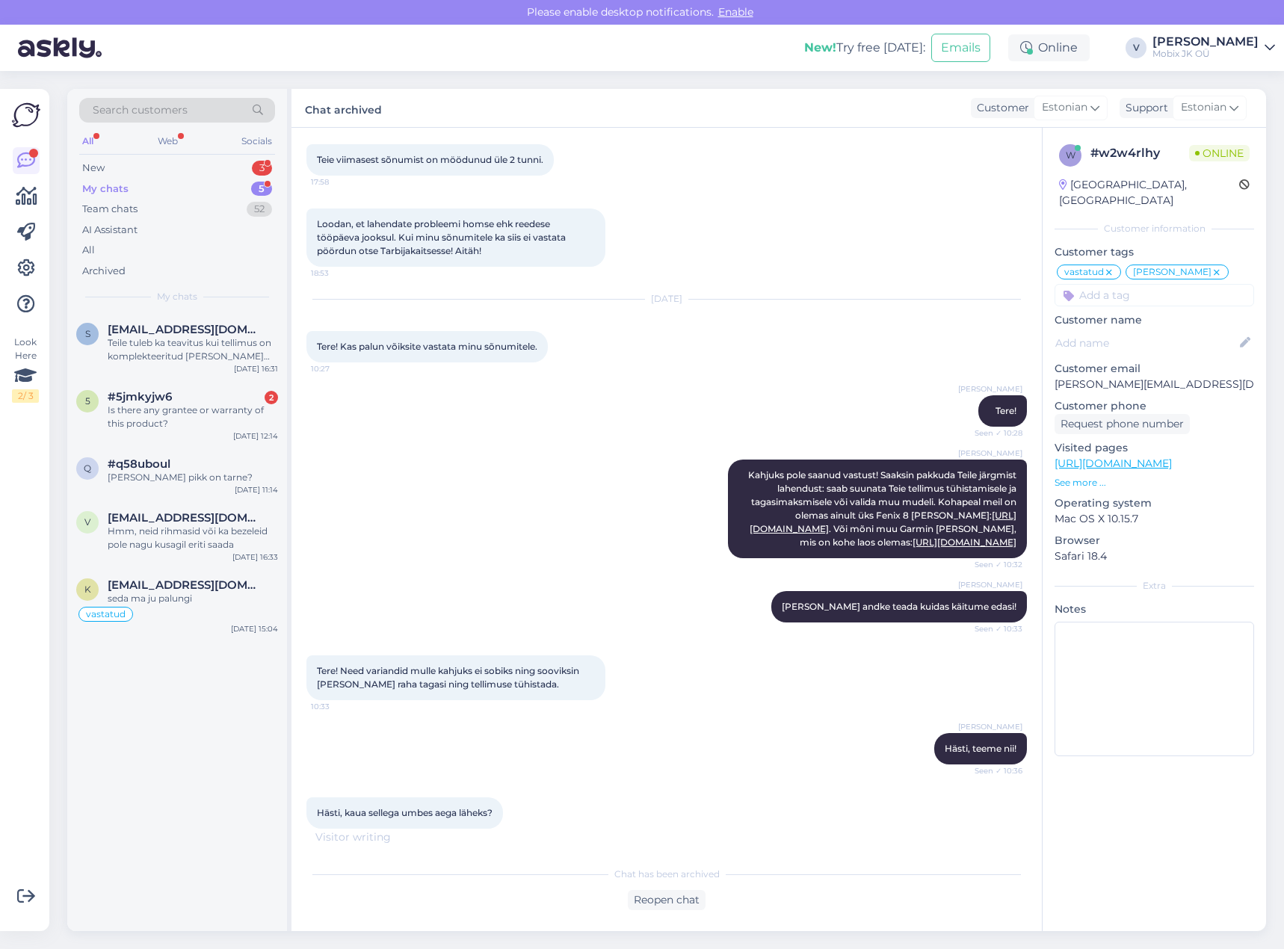
click at [238, 189] on div "My chats 5" at bounding box center [177, 189] width 196 height 21
click at [246, 170] on div "New 3" at bounding box center [177, 168] width 196 height 21
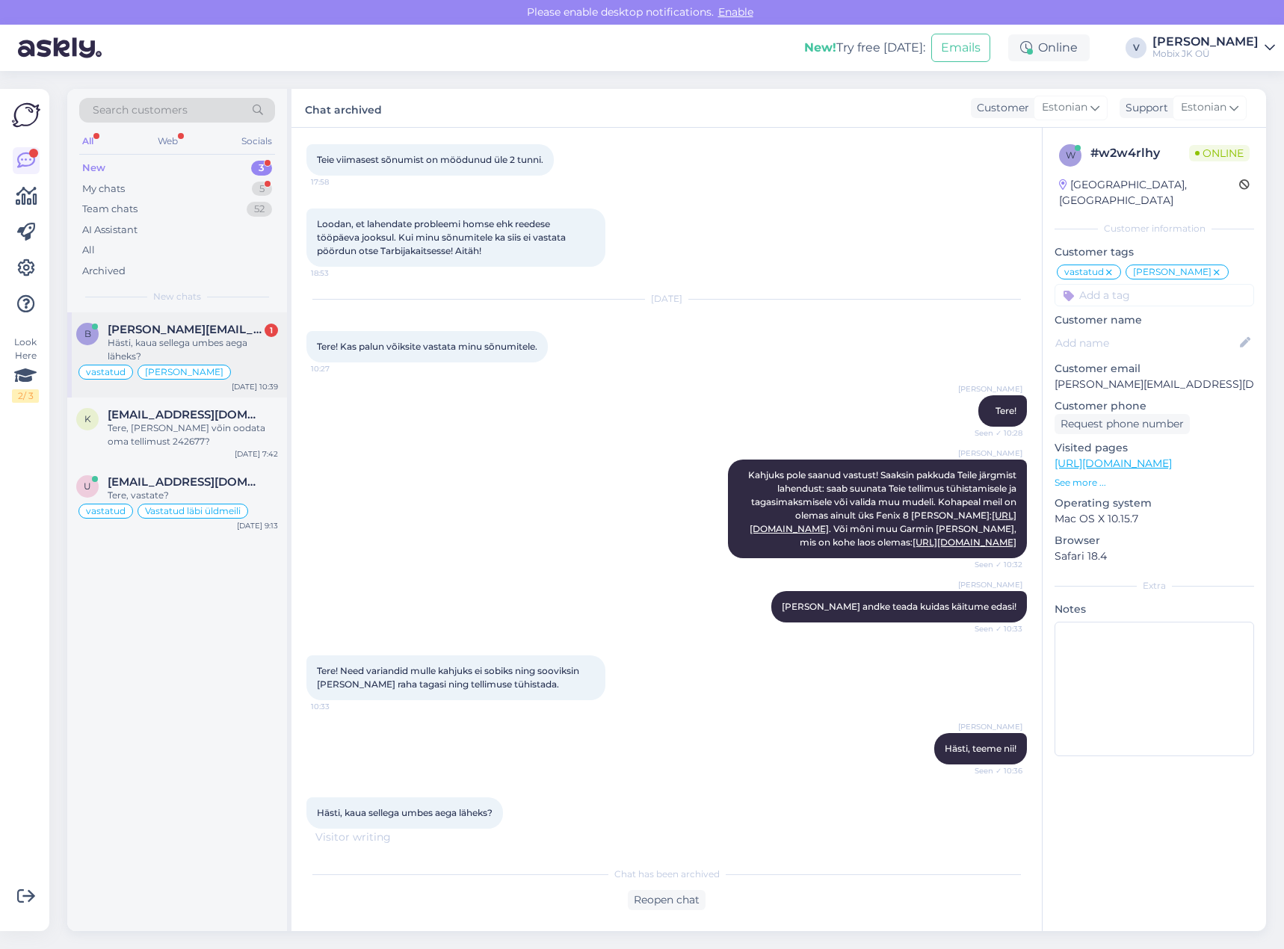
click at [235, 355] on div "Hästi, kaua sellega umbes aega läheks?" at bounding box center [193, 349] width 170 height 27
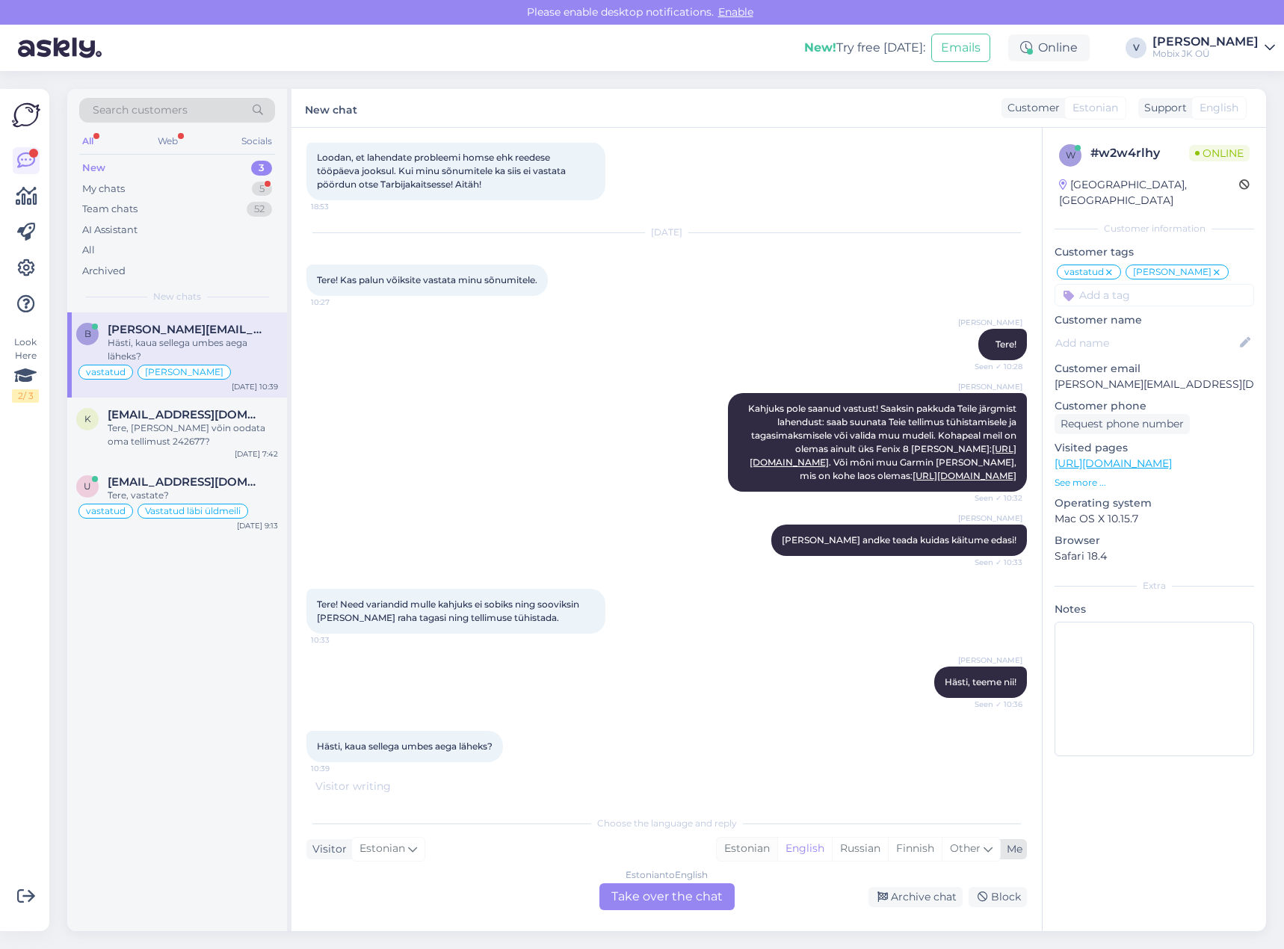
click at [737, 850] on div "Estonian" at bounding box center [747, 849] width 61 height 22
click at [721, 885] on div "Estonian to Estonian Take over the chat" at bounding box center [666, 896] width 135 height 27
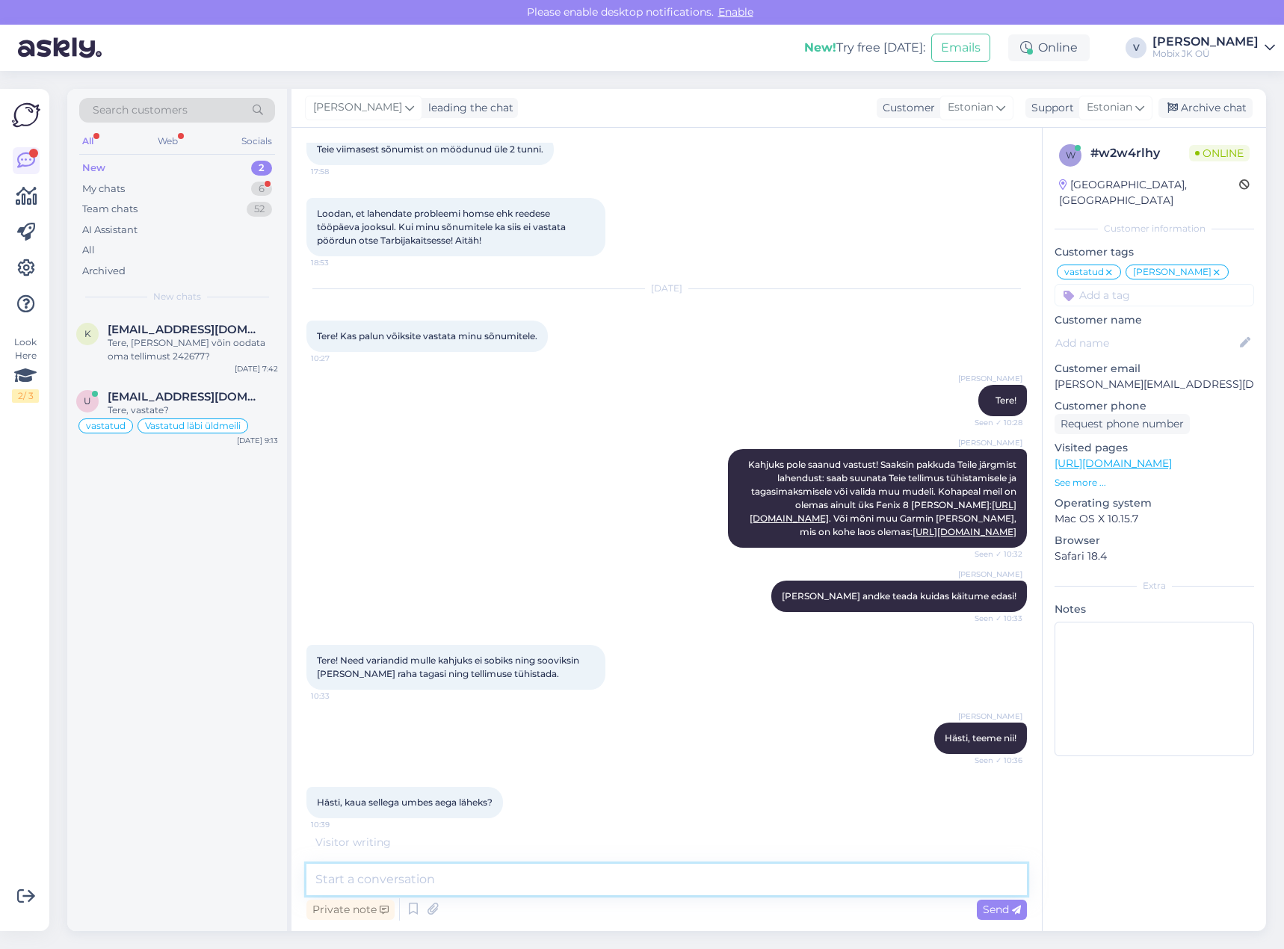
click at [709, 883] on textarea at bounding box center [666, 879] width 720 height 31
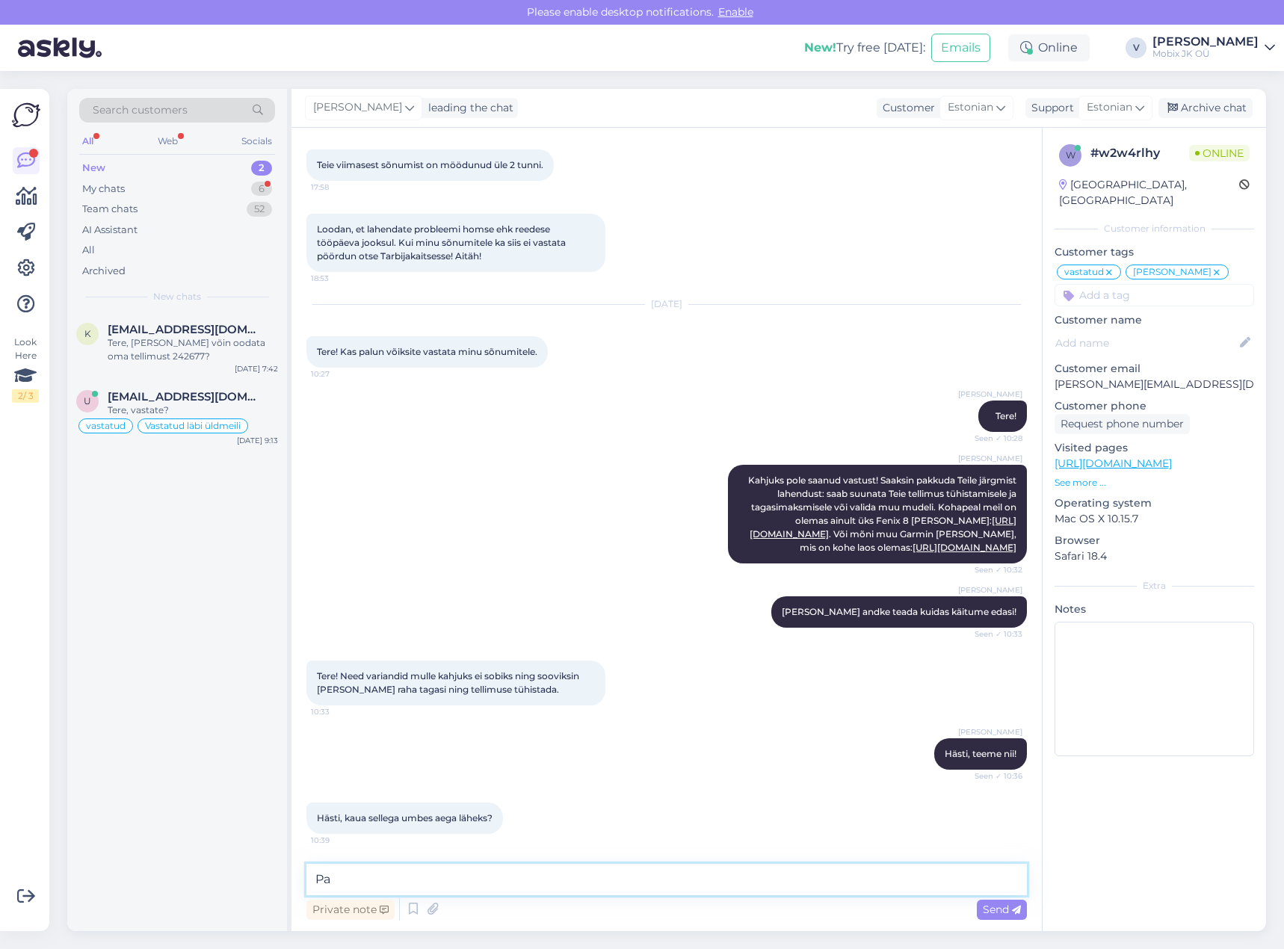
type textarea "P"
click at [672, 877] on textarea "Tavaliselt tagasimakse toimub 3-5 päeva jooksul, kuid mitte 14 päeva" at bounding box center [666, 879] width 720 height 31
click at [803, 879] on textarea "Tavaliselt tagasimakse toimub 3-5 päeva jooksul, kuid mitte hiljem kui 14 päeva" at bounding box center [666, 879] width 720 height 31
type textarea "Tavaliselt tagasimakse toimub 3-5 päeva jooksul, kuid mitte hiljem kui 14 päeva…"
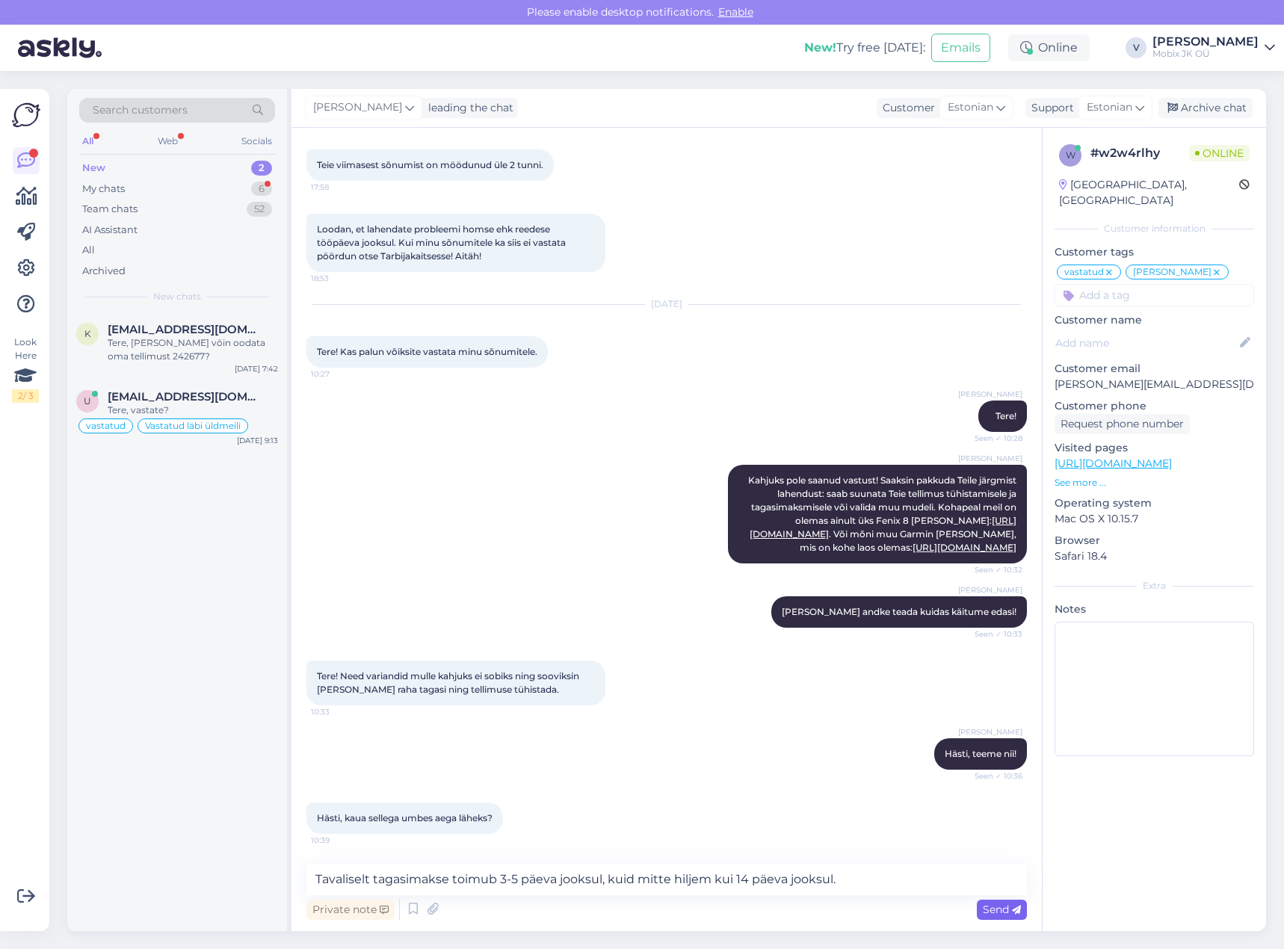
click at [992, 905] on span "Send" at bounding box center [1002, 909] width 38 height 13
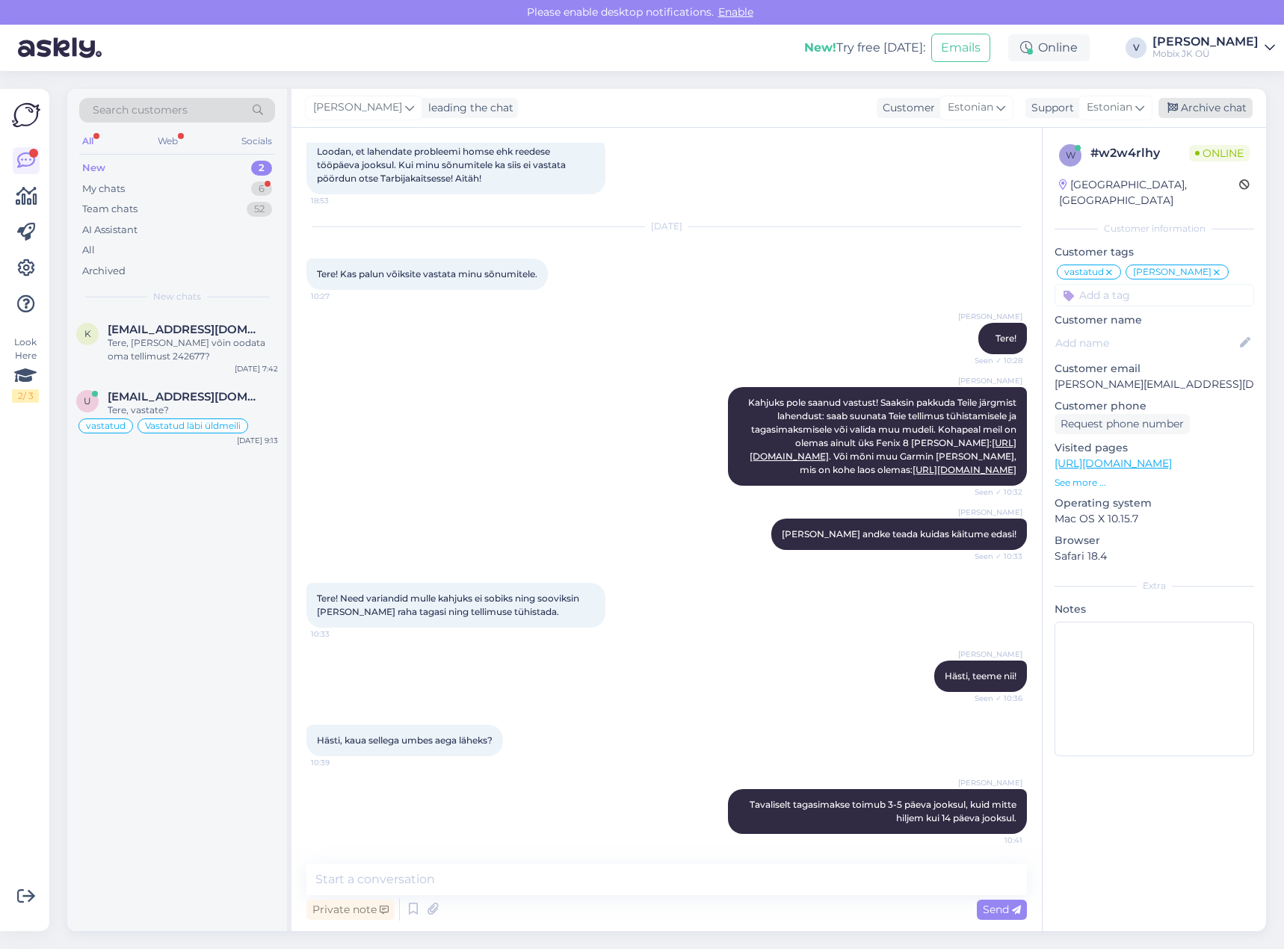
click at [1220, 109] on div "Archive chat" at bounding box center [1205, 108] width 94 height 20
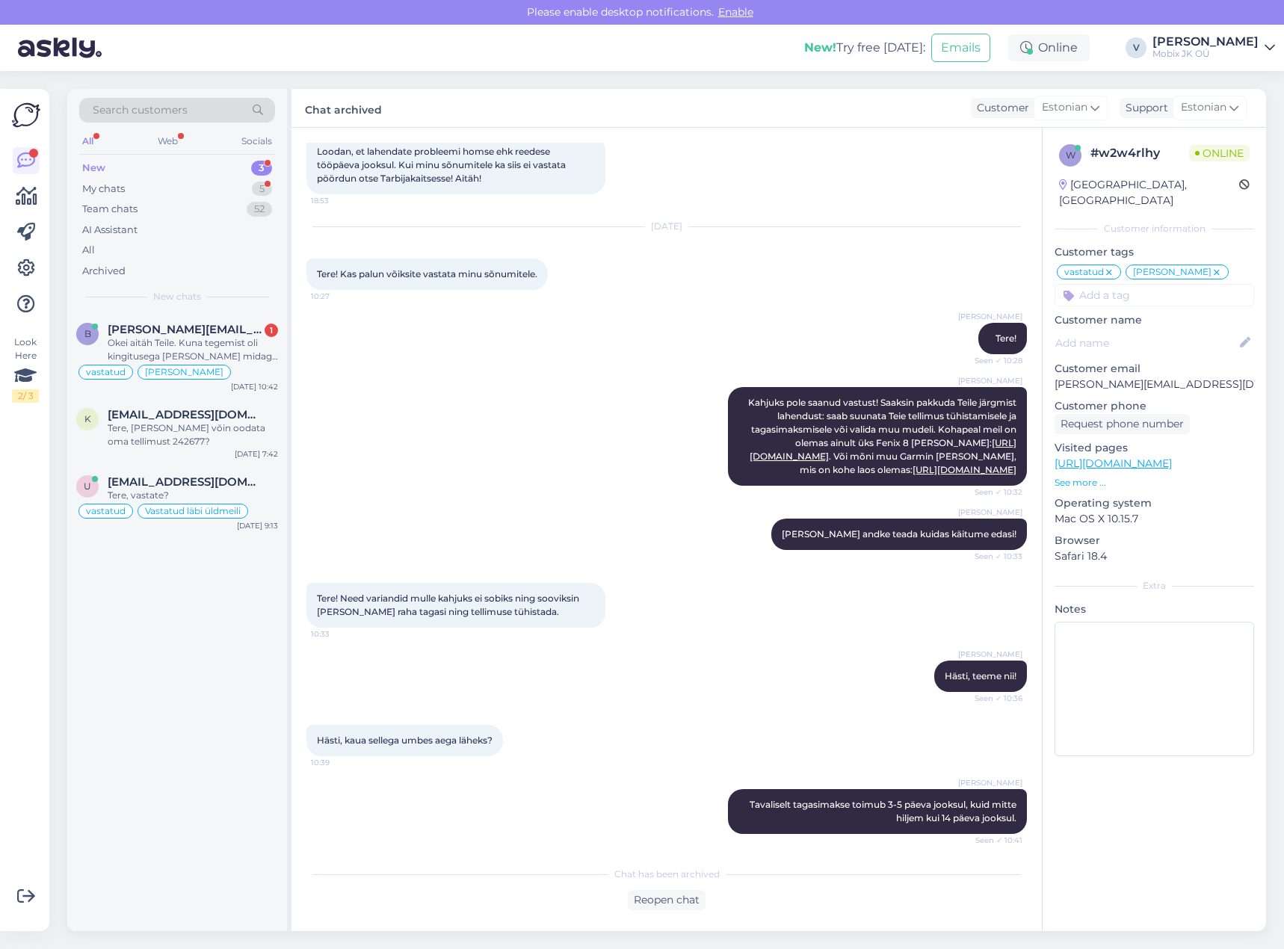
scroll to position [1242, 0]
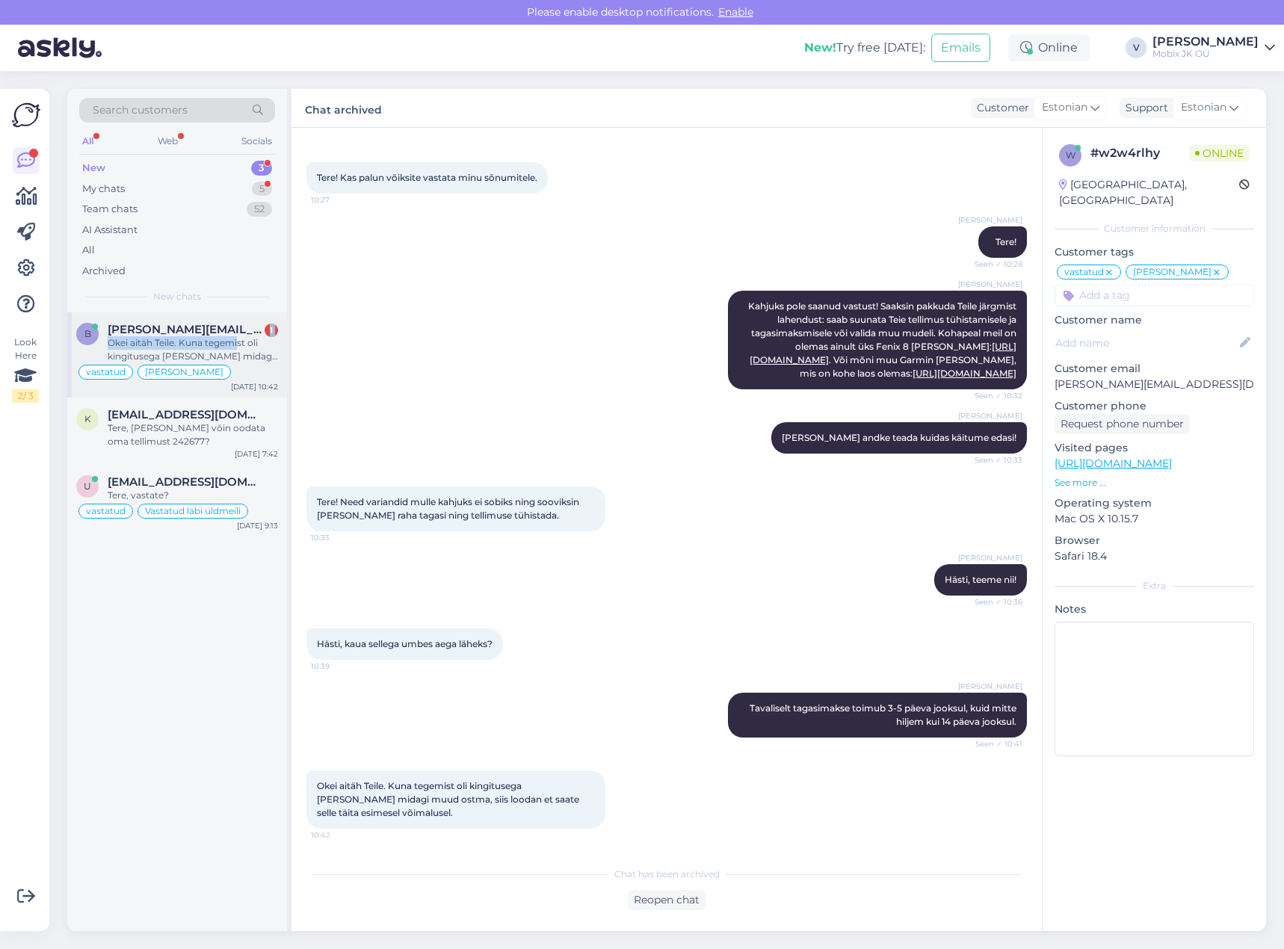
click at [238, 337] on div "bert.privoi@gmail.com 1 Okei aitäh Teile. Kuna tegemist oli kingitusega ja pean…" at bounding box center [193, 343] width 170 height 40
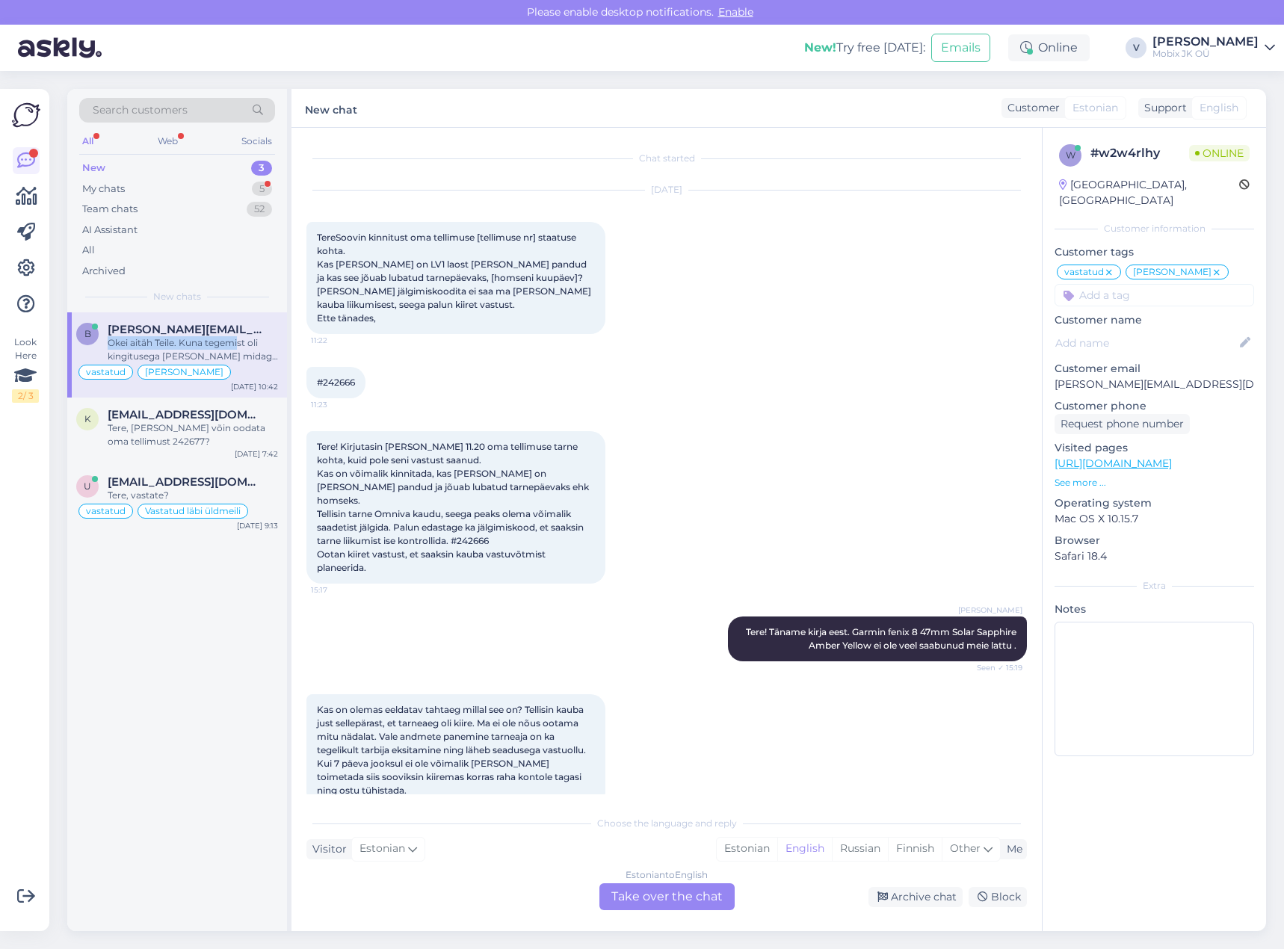
scroll to position [1293, 0]
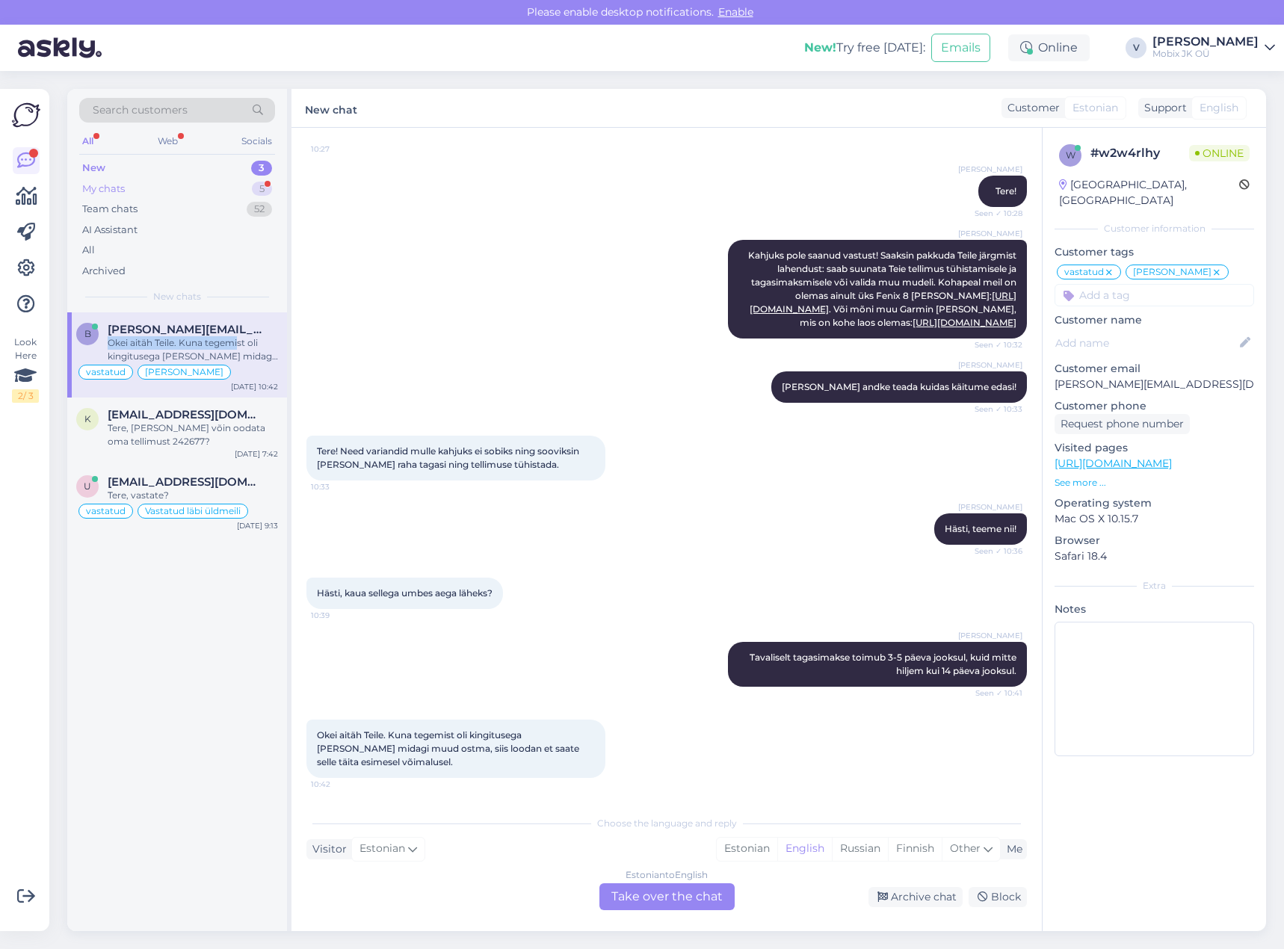
click at [197, 194] on div "My chats 5" at bounding box center [177, 189] width 196 height 21
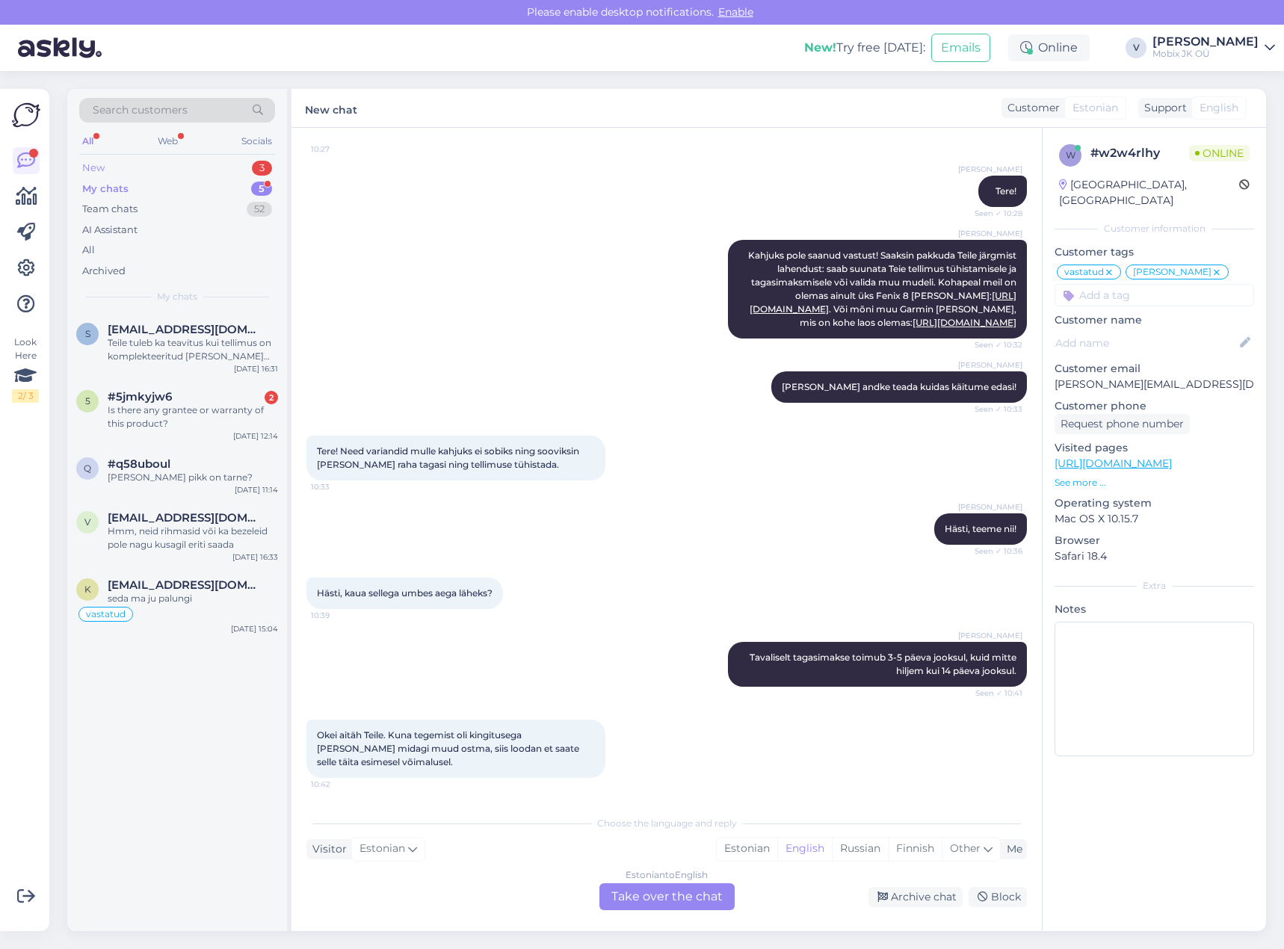
click at [205, 165] on div "New 3" at bounding box center [177, 168] width 196 height 21
